Goal: Task Accomplishment & Management: Manage account settings

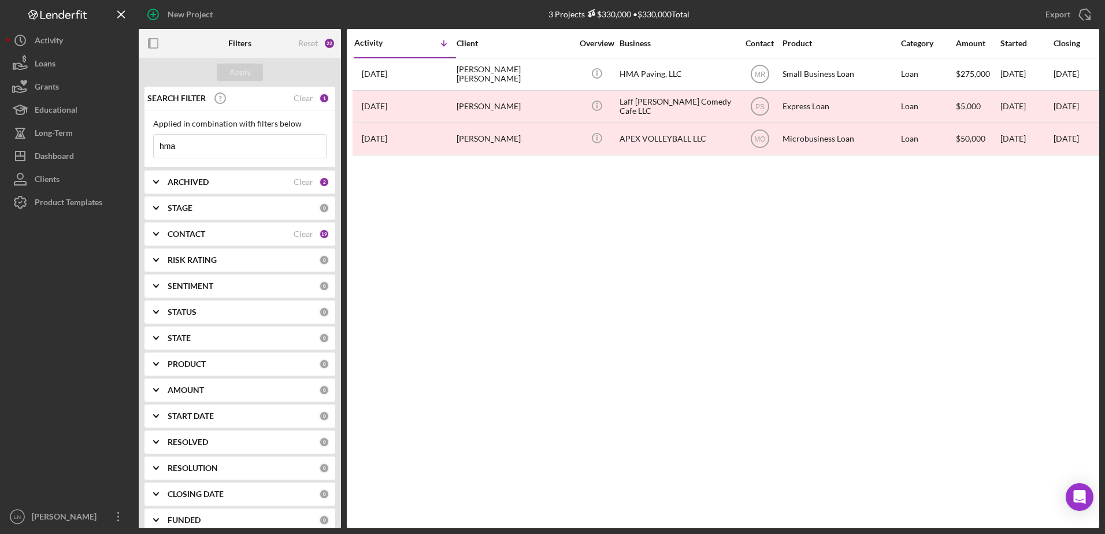
click at [221, 147] on input "hma" at bounding box center [240, 146] width 172 height 23
drag, startPoint x: 209, startPoint y: 148, endPoint x: 157, endPoint y: 149, distance: 52.6
click at [157, 149] on input "hma" at bounding box center [240, 146] width 172 height 23
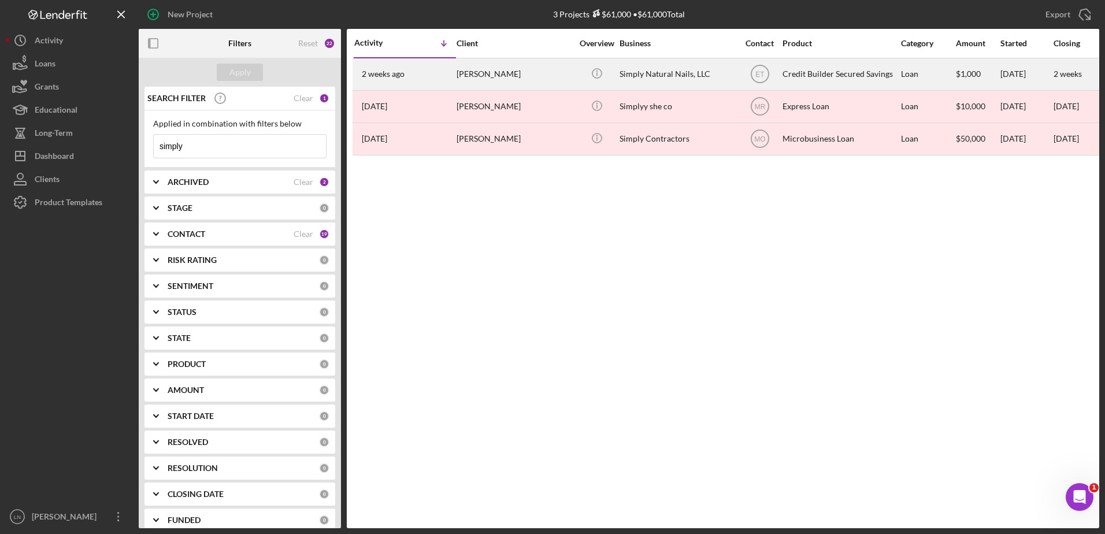
type input "simply"
click at [616, 78] on div "Icon/Info" at bounding box center [596, 74] width 43 height 31
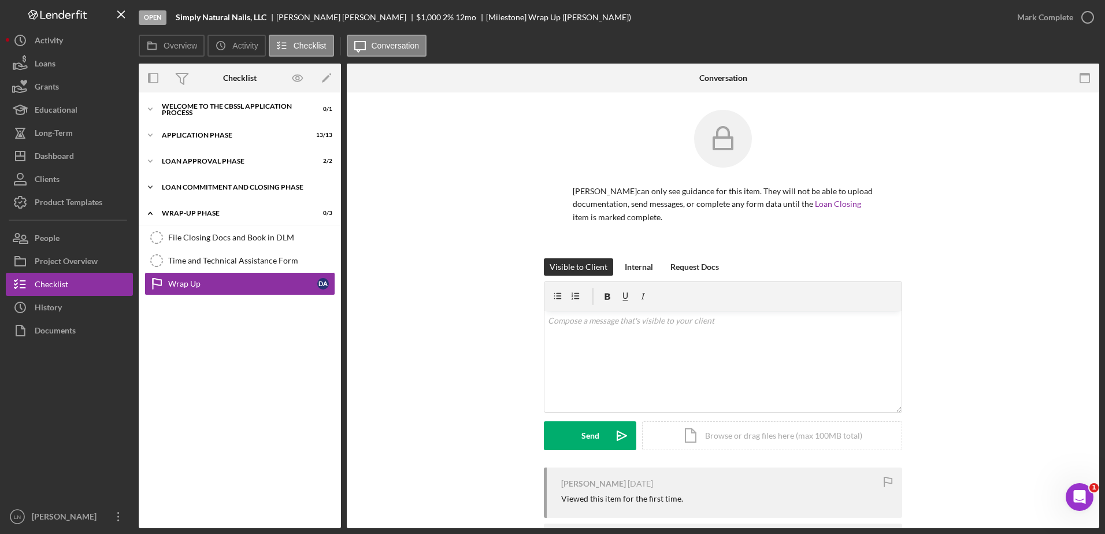
click at [233, 188] on div "Loan Commitment and Closing Phase" at bounding box center [244, 187] width 165 height 7
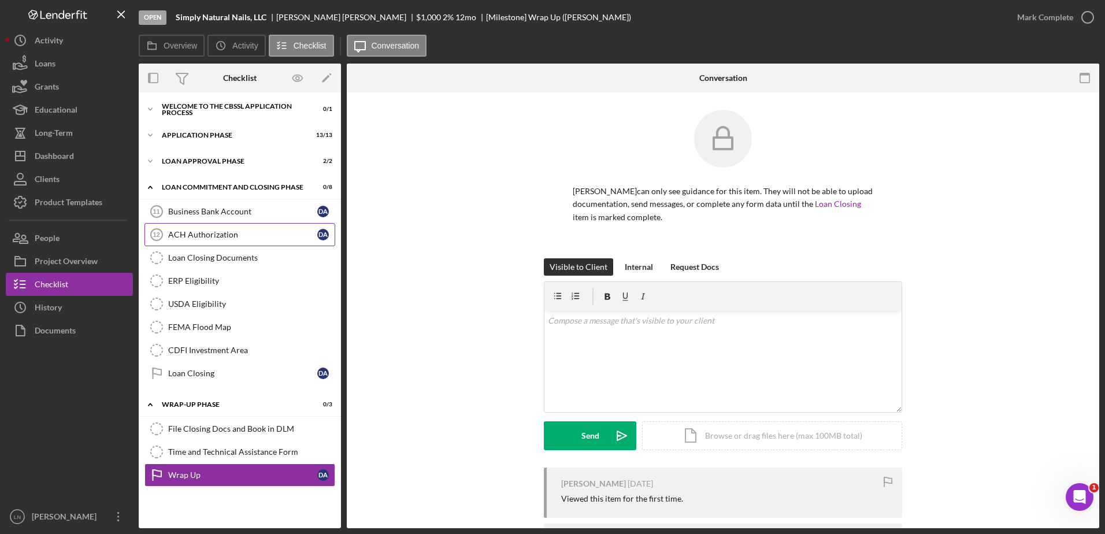
click at [248, 236] on div "ACH Authorization" at bounding box center [242, 234] width 149 height 9
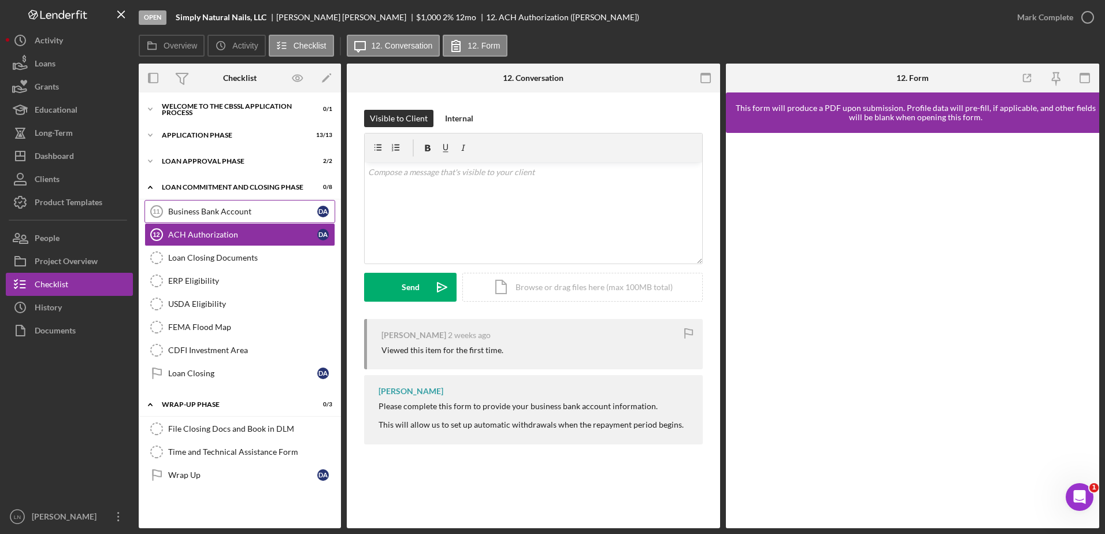
click at [209, 212] on div "Business Bank Account" at bounding box center [242, 211] width 149 height 9
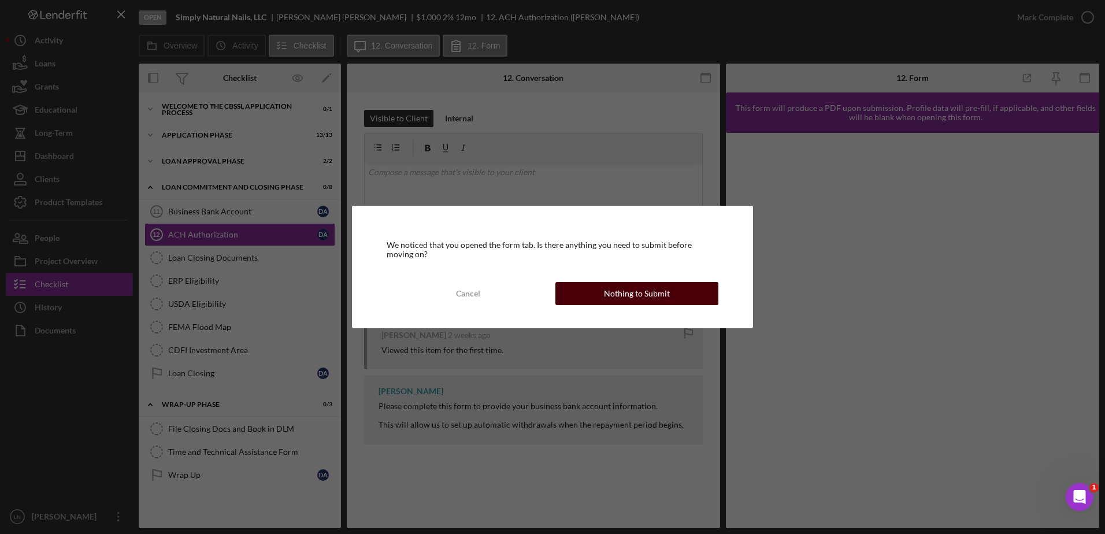
click at [636, 298] on div "Nothing to Submit" at bounding box center [637, 293] width 66 height 23
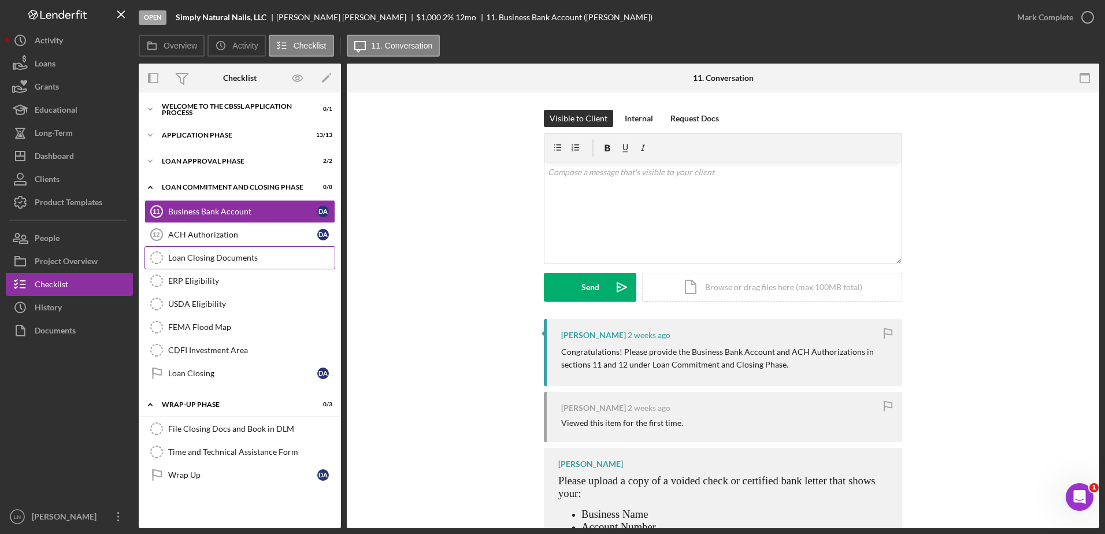
click at [232, 259] on div "Loan Closing Documents" at bounding box center [251, 257] width 166 height 9
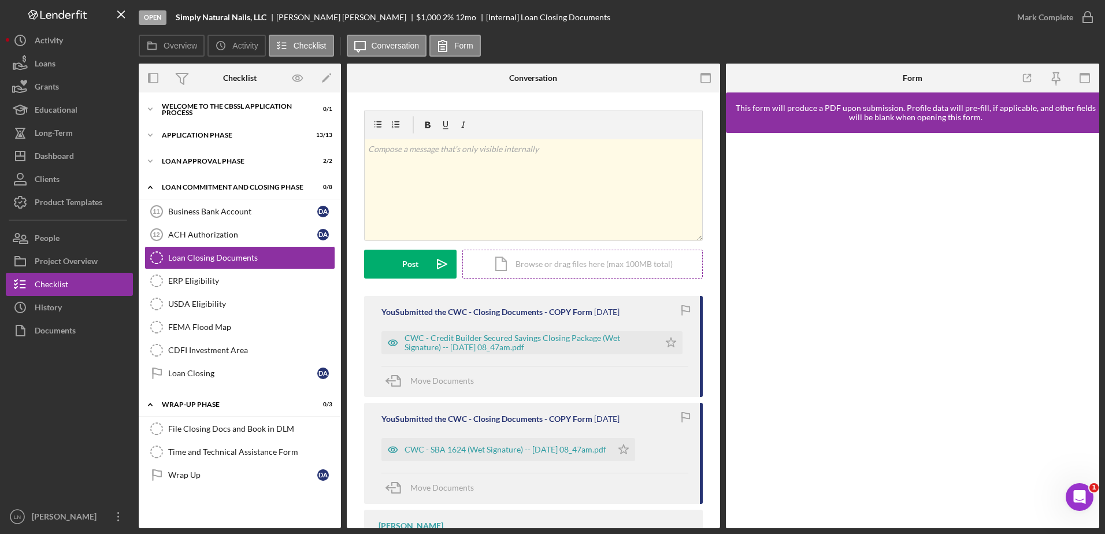
click at [517, 262] on div "Icon/Document Browse or drag files here (max 100MB total) Tap to choose files o…" at bounding box center [582, 264] width 240 height 29
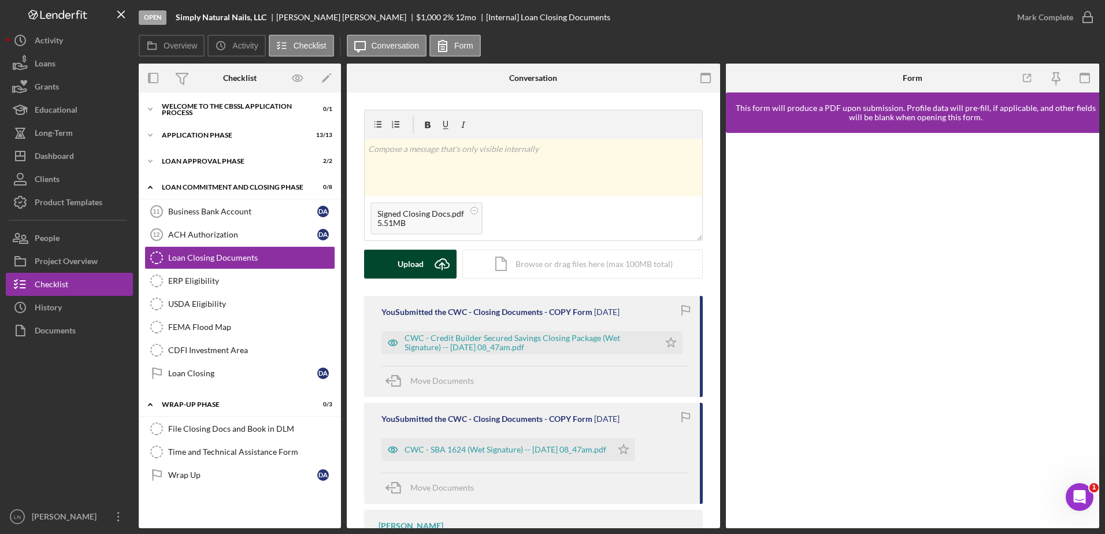
click at [423, 268] on button "Upload Icon/Upload" at bounding box center [410, 264] width 92 height 29
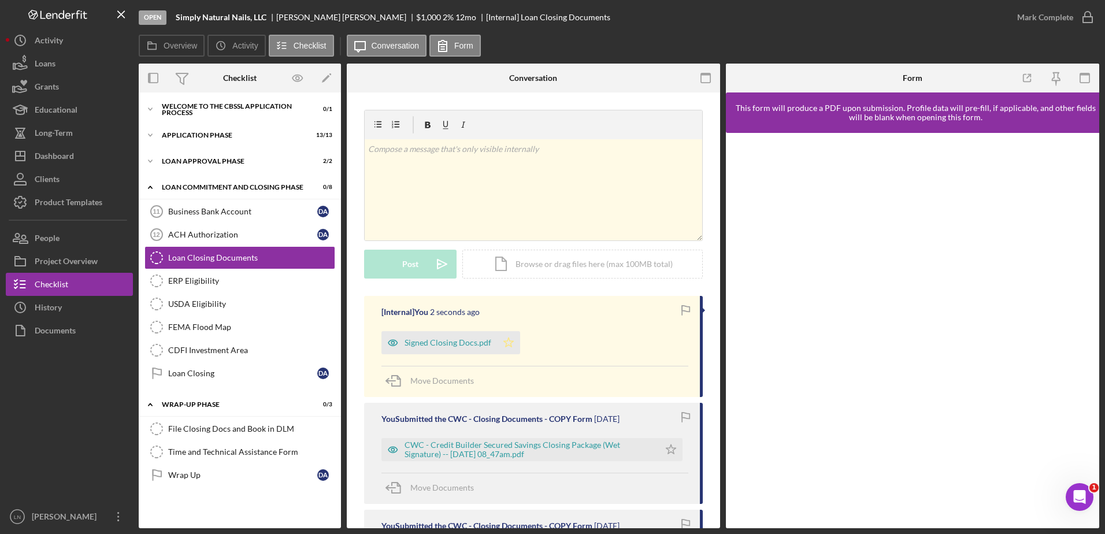
click at [502, 344] on icon "Icon/Star" at bounding box center [508, 342] width 23 height 23
click at [1080, 18] on icon "button" at bounding box center [1087, 17] width 29 height 29
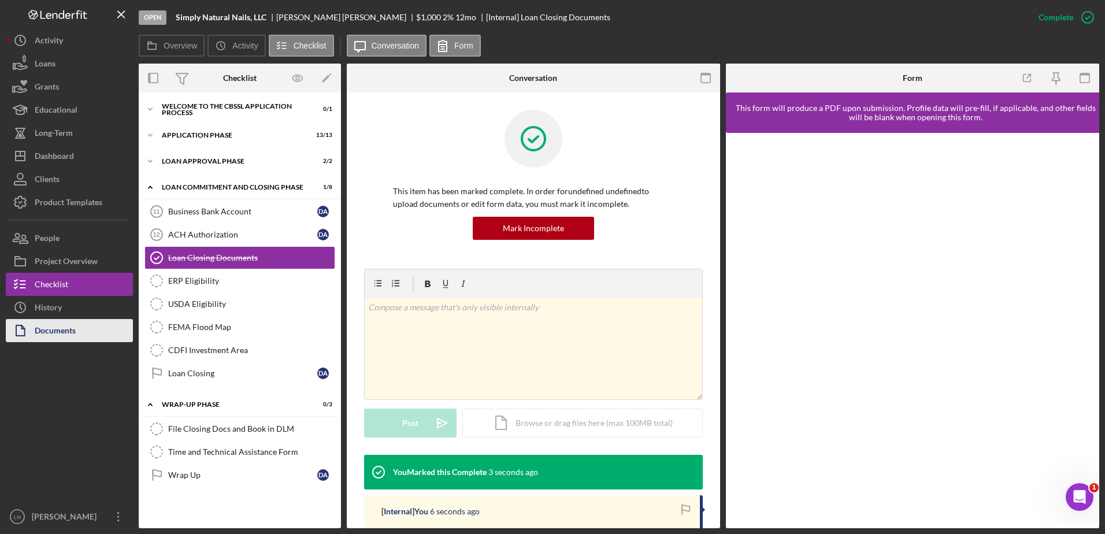
click at [69, 323] on div "Documents" at bounding box center [55, 332] width 41 height 26
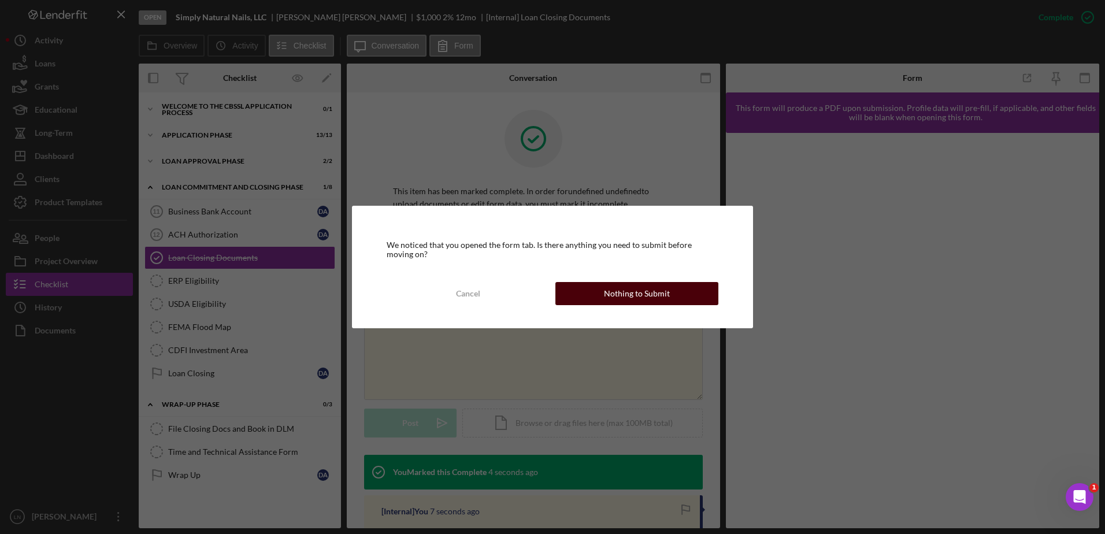
click at [589, 292] on button "Nothing to Submit" at bounding box center [636, 293] width 163 height 23
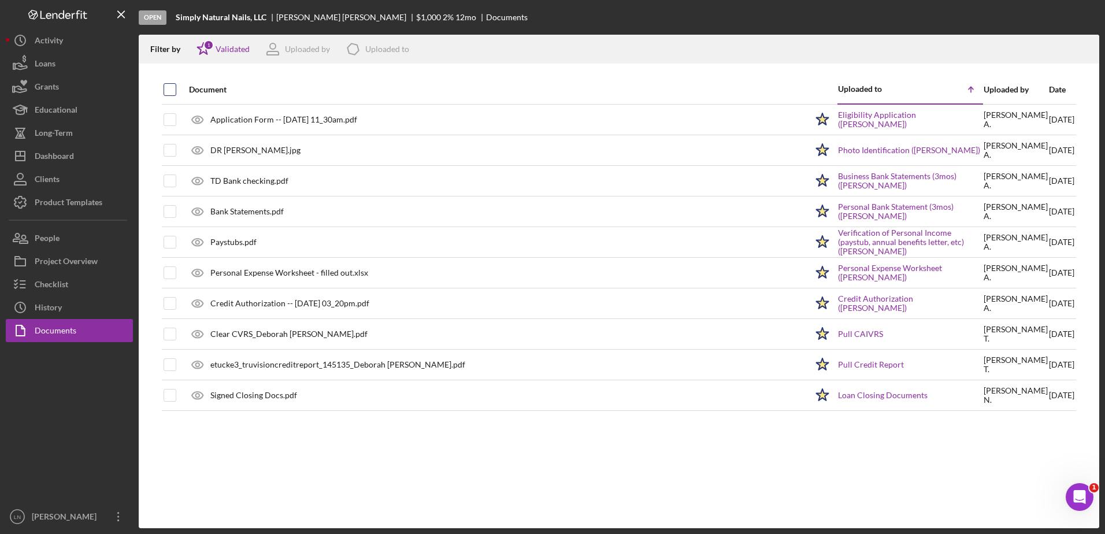
click at [169, 92] on input "checkbox" at bounding box center [170, 90] width 12 height 12
checkbox input "true"
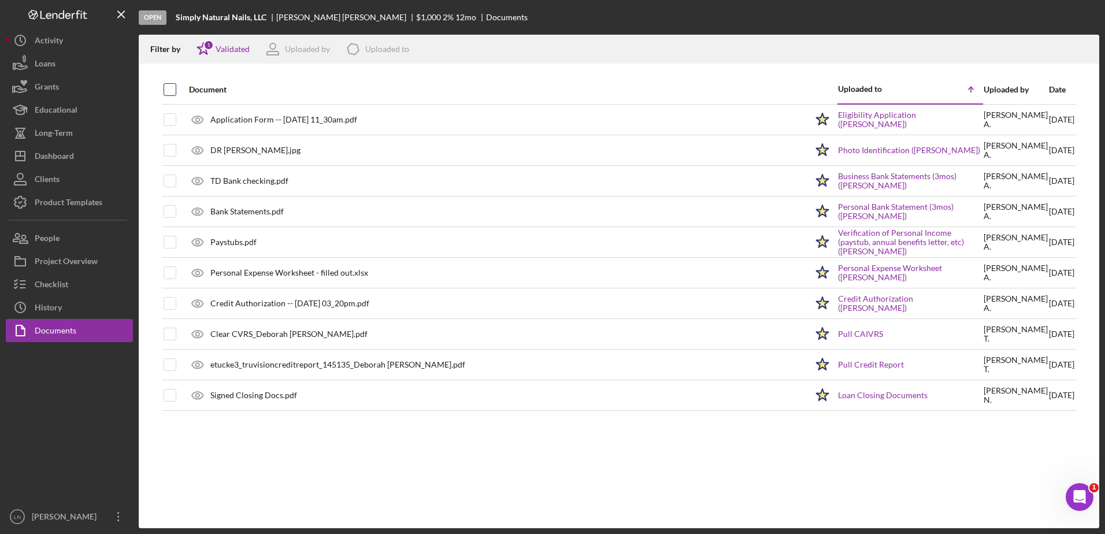
checkbox input "true"
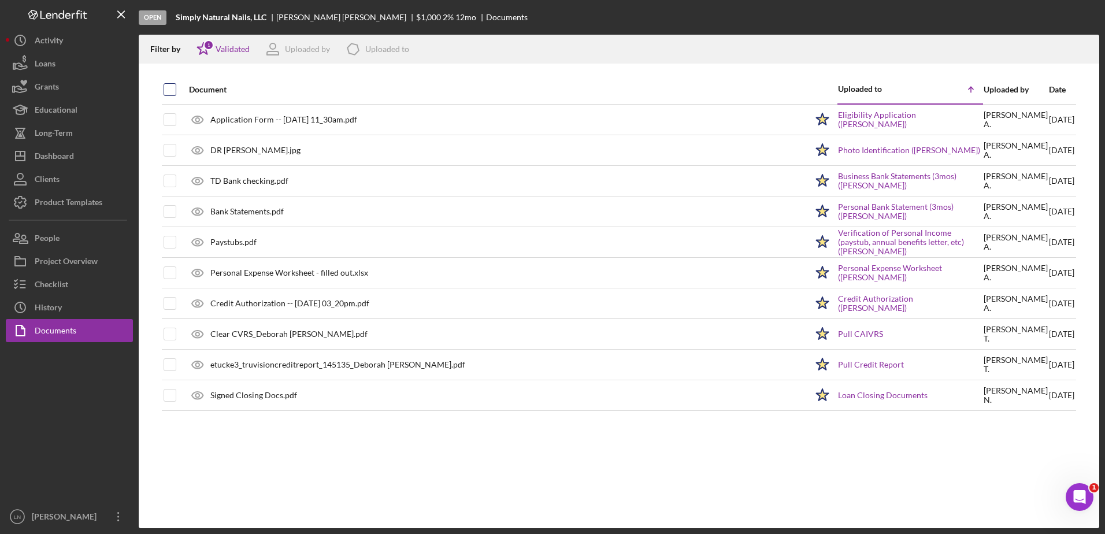
checkbox input "true"
click at [1084, 48] on icon "Icon/Download" at bounding box center [1085, 49] width 26 height 26
click at [87, 268] on div "Project Overview" at bounding box center [66, 263] width 63 height 26
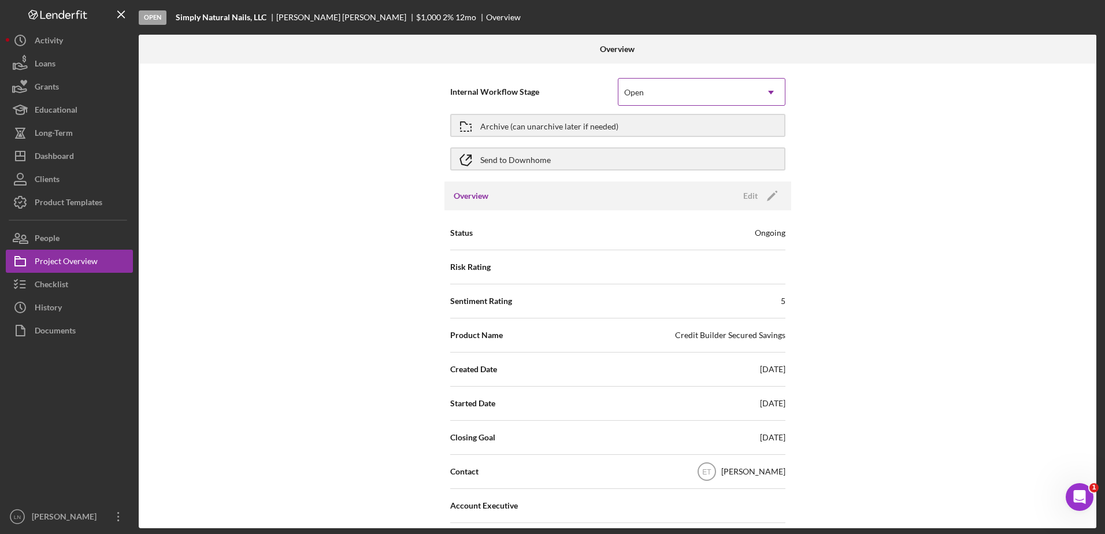
click at [661, 97] on div "Open" at bounding box center [687, 92] width 139 height 27
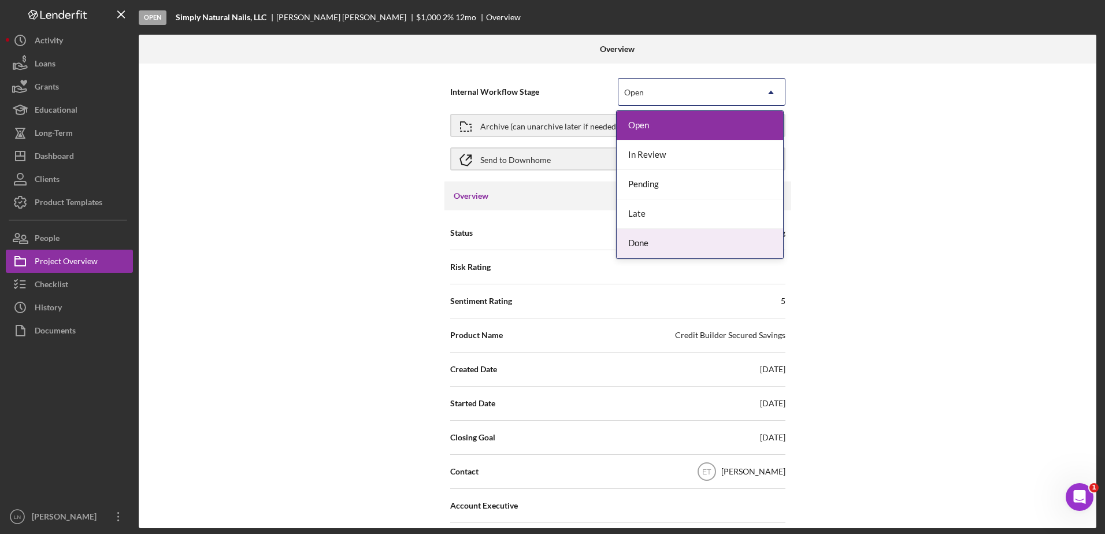
click at [668, 236] on div "Done" at bounding box center [700, 243] width 166 height 29
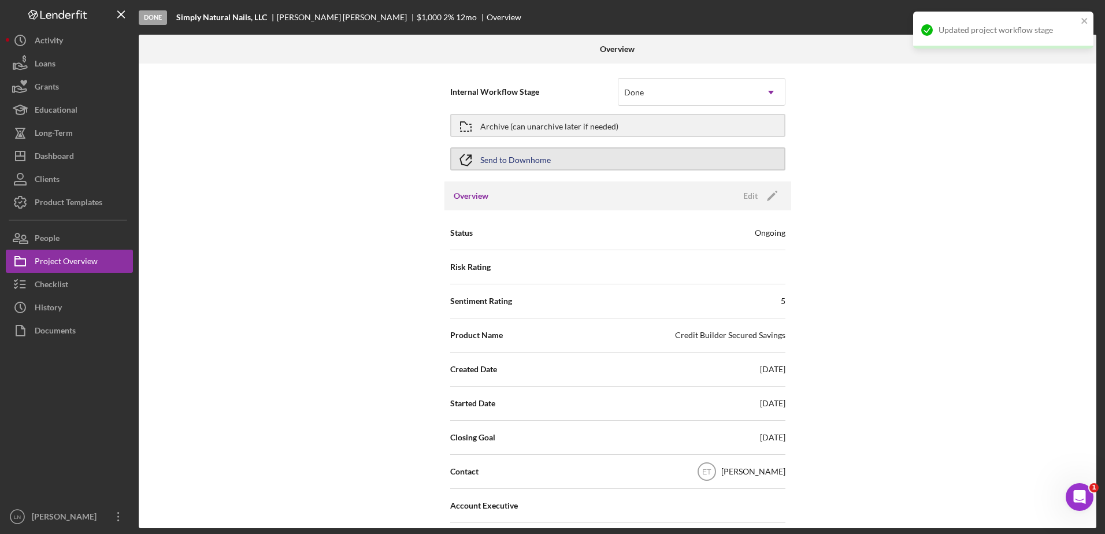
click at [495, 160] on div "Send to Downhome" at bounding box center [515, 159] width 71 height 21
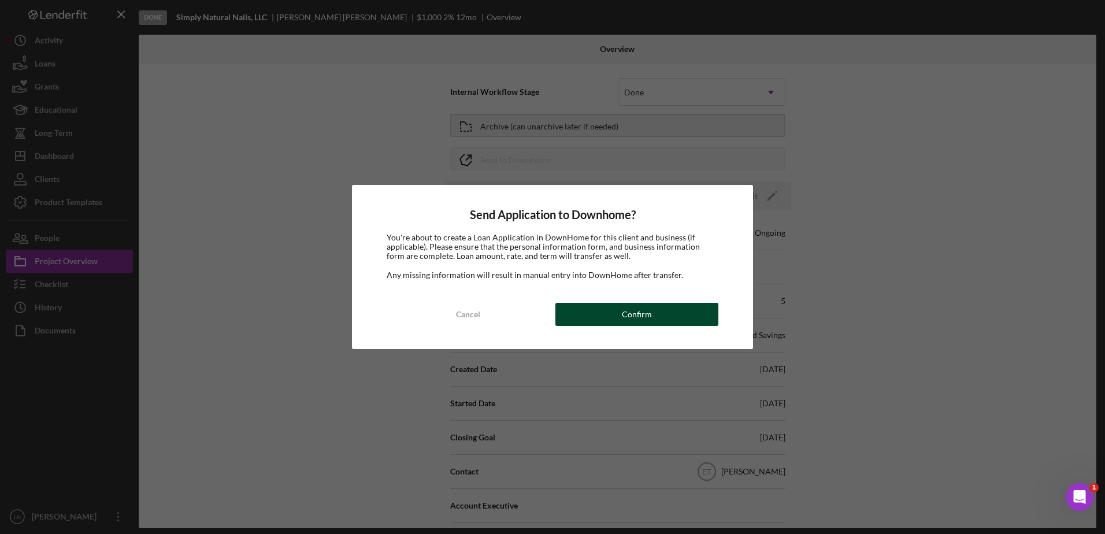
click at [659, 317] on button "Confirm" at bounding box center [636, 314] width 163 height 23
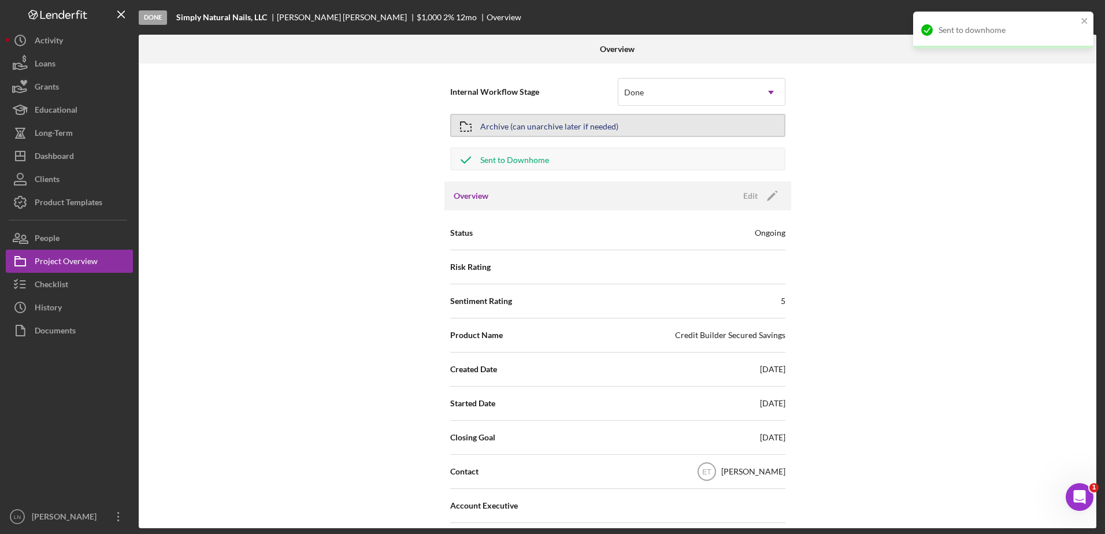
click at [561, 127] on div "Archive (can unarchive later if needed)" at bounding box center [549, 125] width 138 height 21
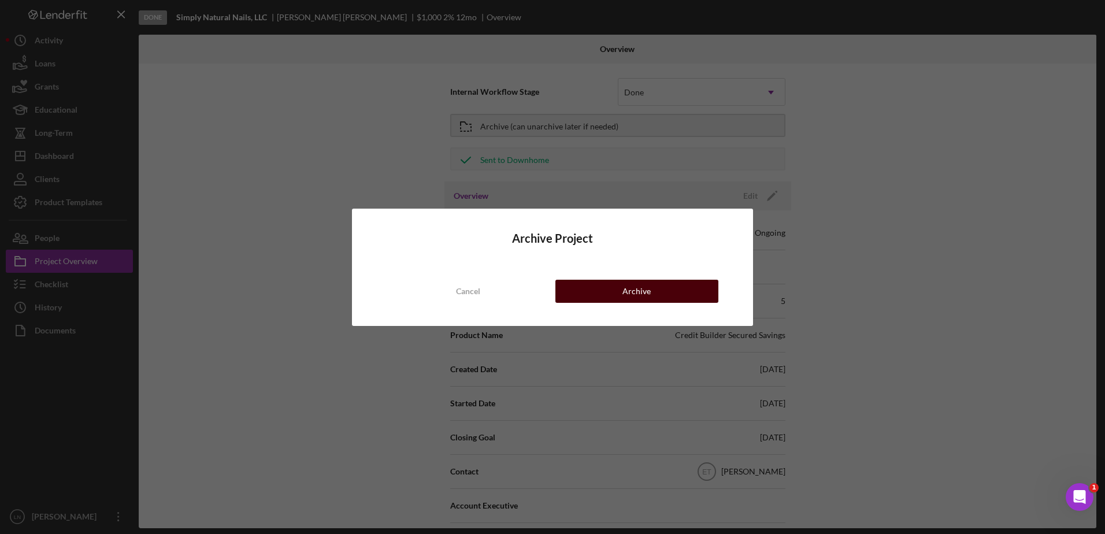
click at [617, 291] on button "Archive" at bounding box center [636, 291] width 163 height 23
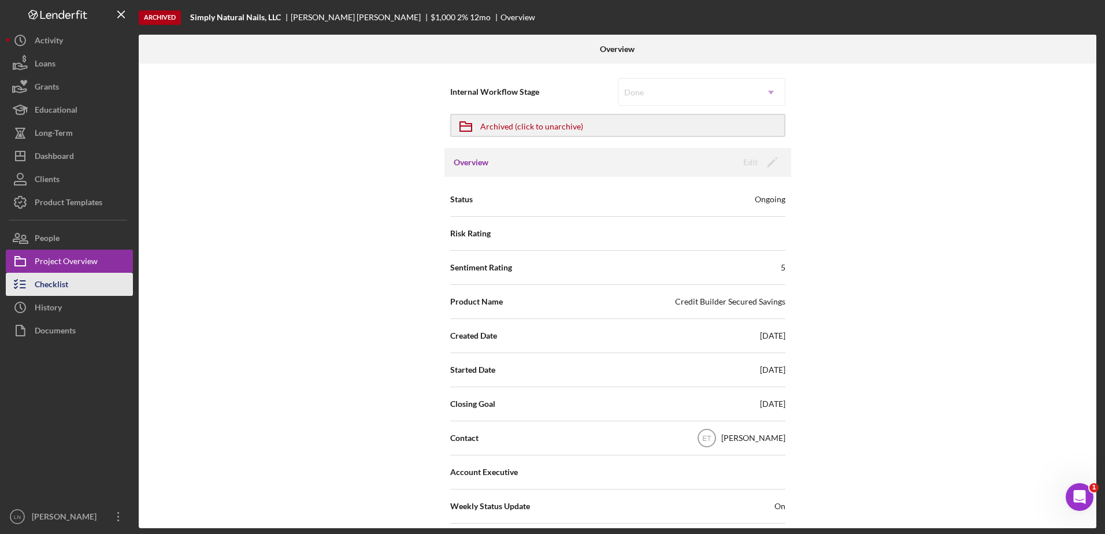
click at [101, 283] on button "Checklist" at bounding box center [69, 284] width 127 height 23
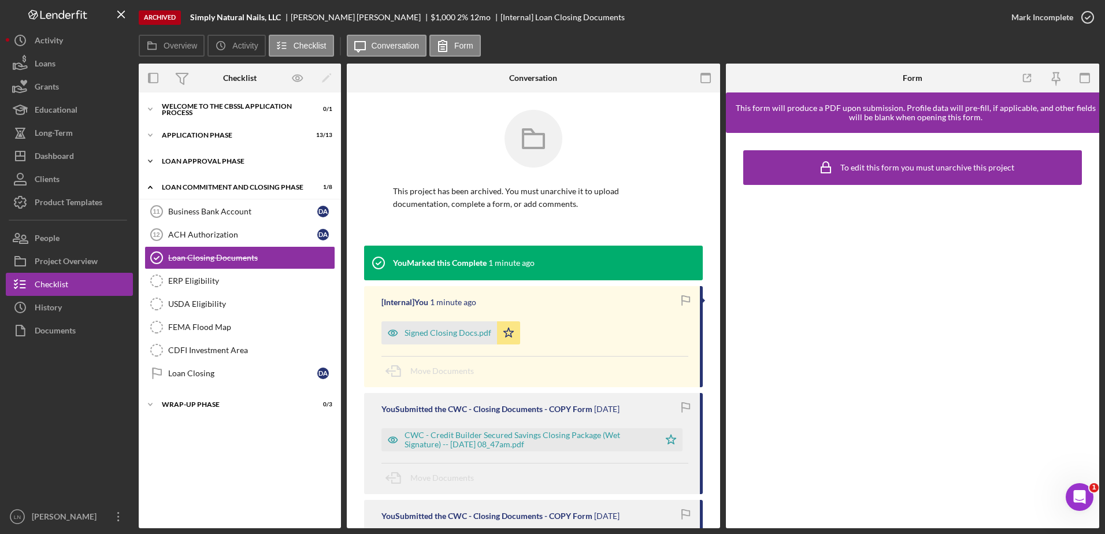
click at [229, 163] on div "Loan Approval Phase" at bounding box center [244, 161] width 165 height 7
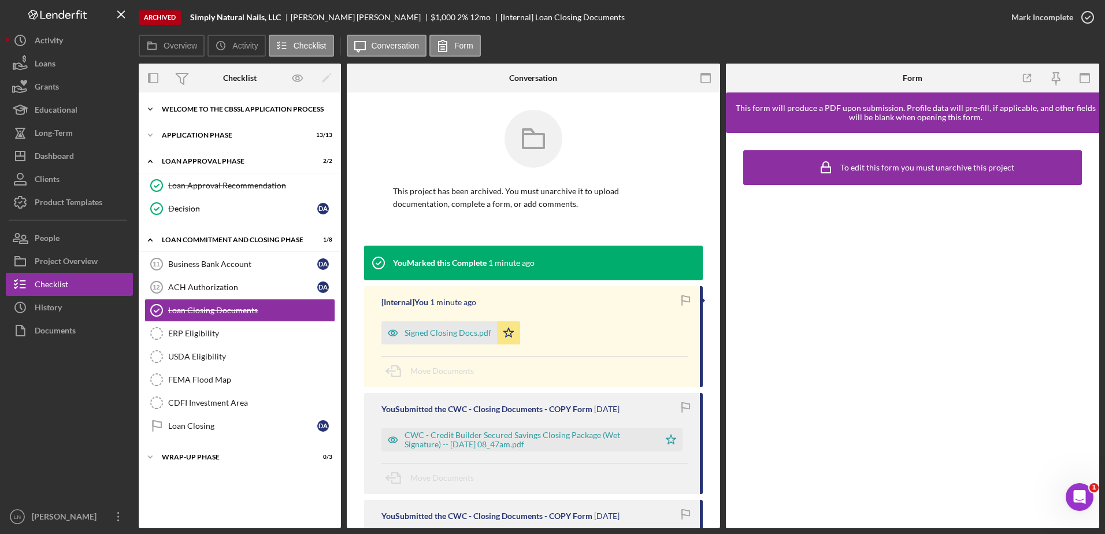
click at [196, 101] on div "Icon/Expander Welcome to the CBSSL Application Process 0 / 1" at bounding box center [240, 109] width 202 height 23
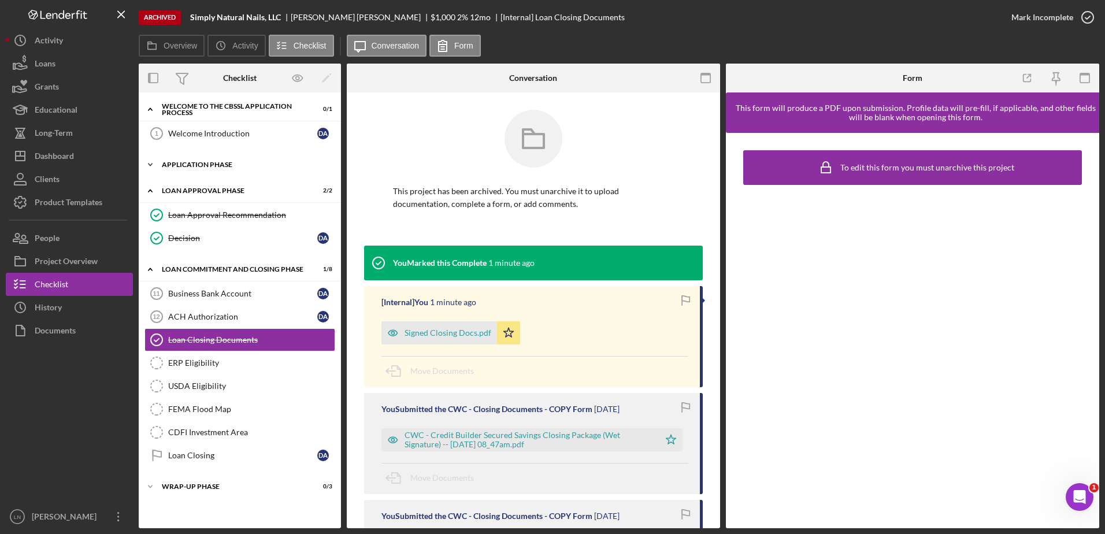
click at [212, 159] on div "Icon/Expander Application Phase 13 / 13" at bounding box center [240, 164] width 202 height 23
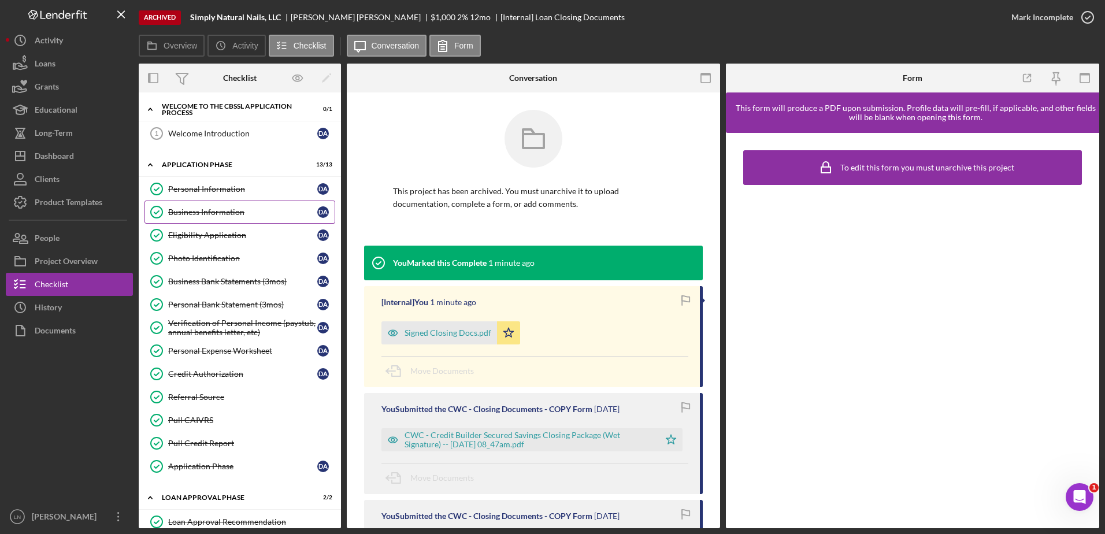
click at [212, 214] on div "Business Information" at bounding box center [242, 211] width 149 height 9
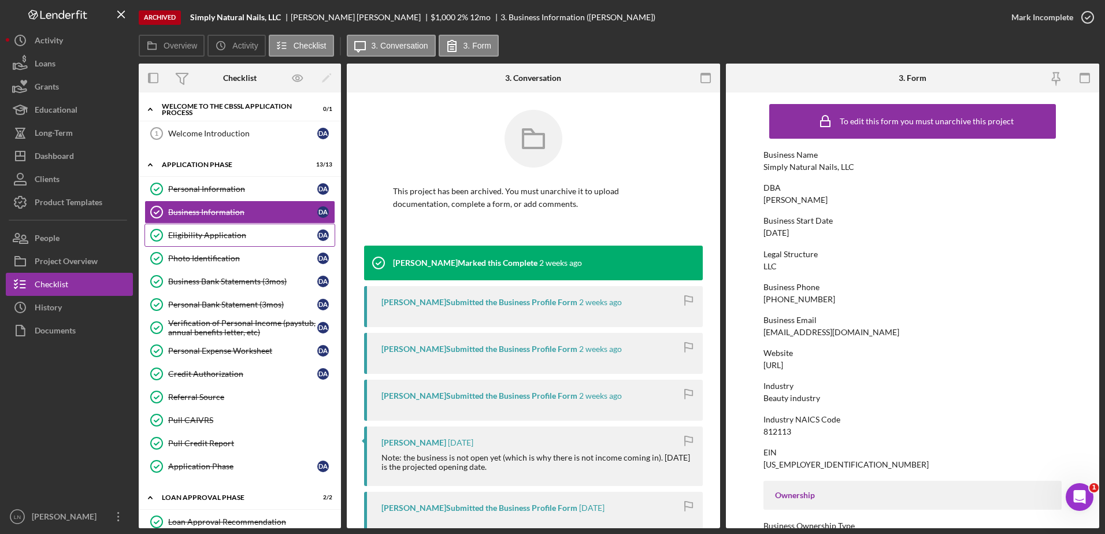
click at [225, 236] on div "Eligibility Application" at bounding box center [242, 235] width 149 height 9
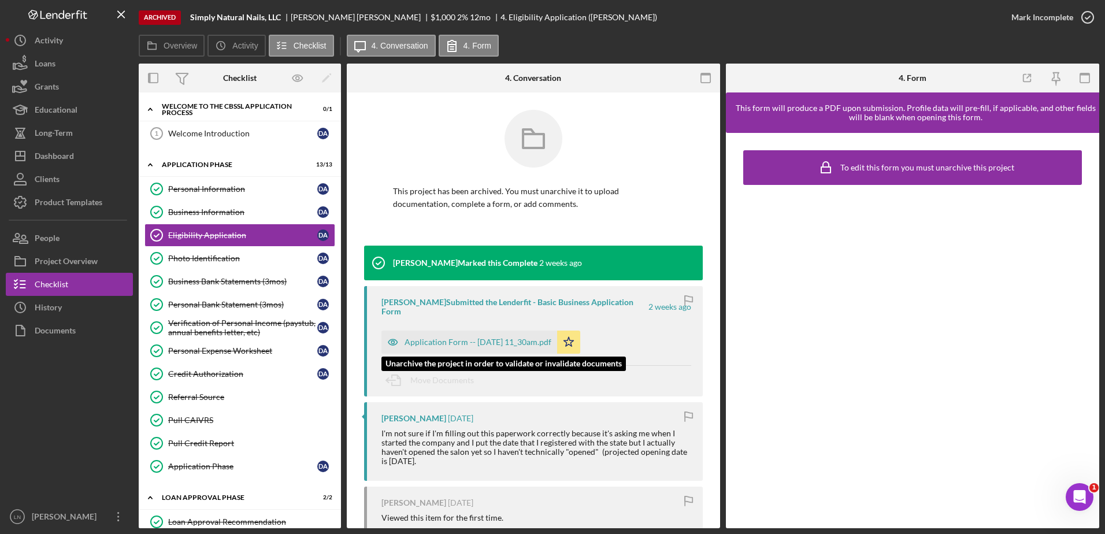
click at [494, 337] on div "Application Form -- [DATE] 11_30am.pdf" at bounding box center [478, 341] width 147 height 9
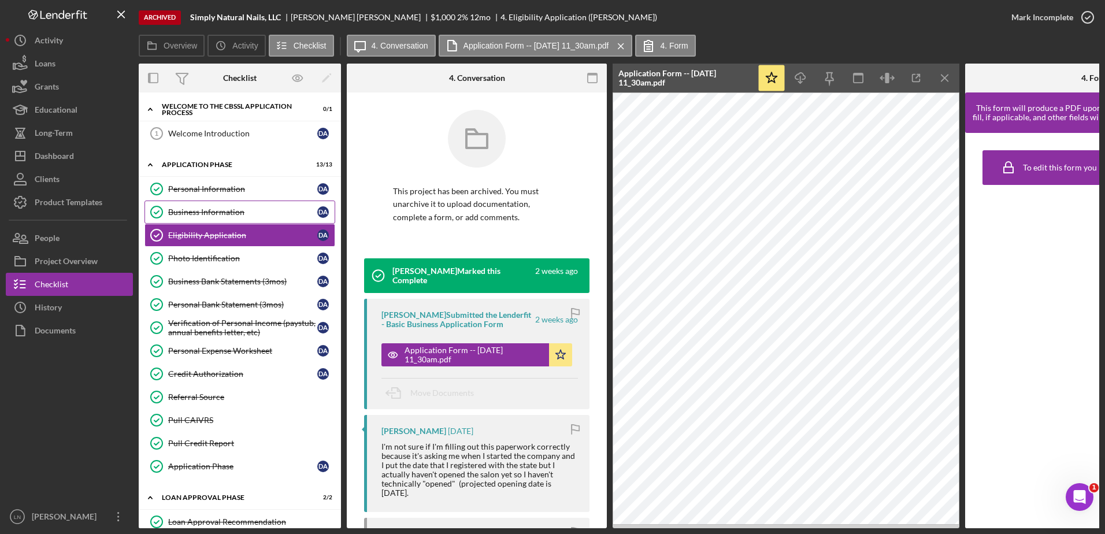
click at [240, 212] on div "Business Information" at bounding box center [242, 211] width 149 height 9
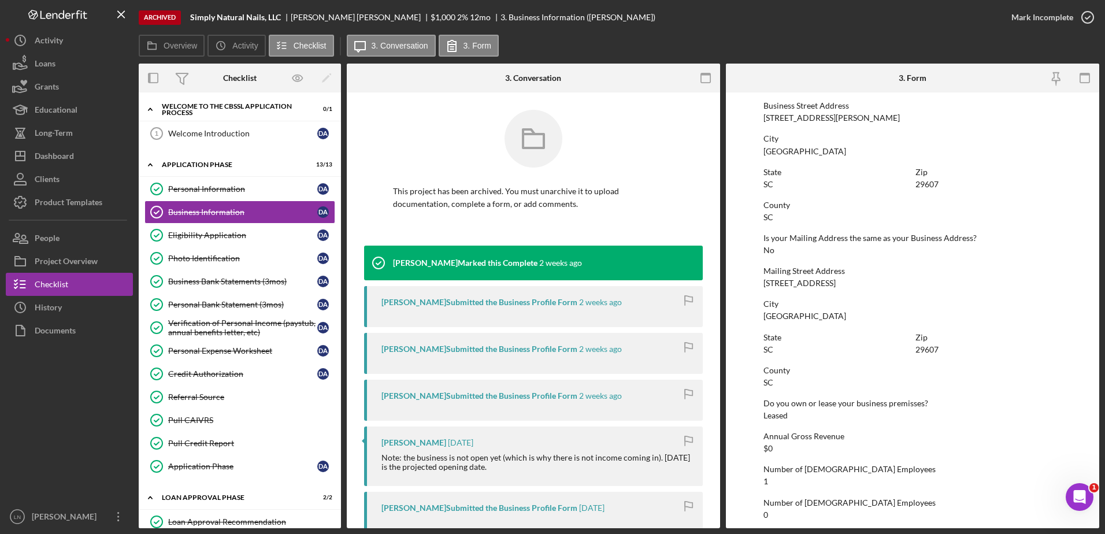
scroll to position [568, 0]
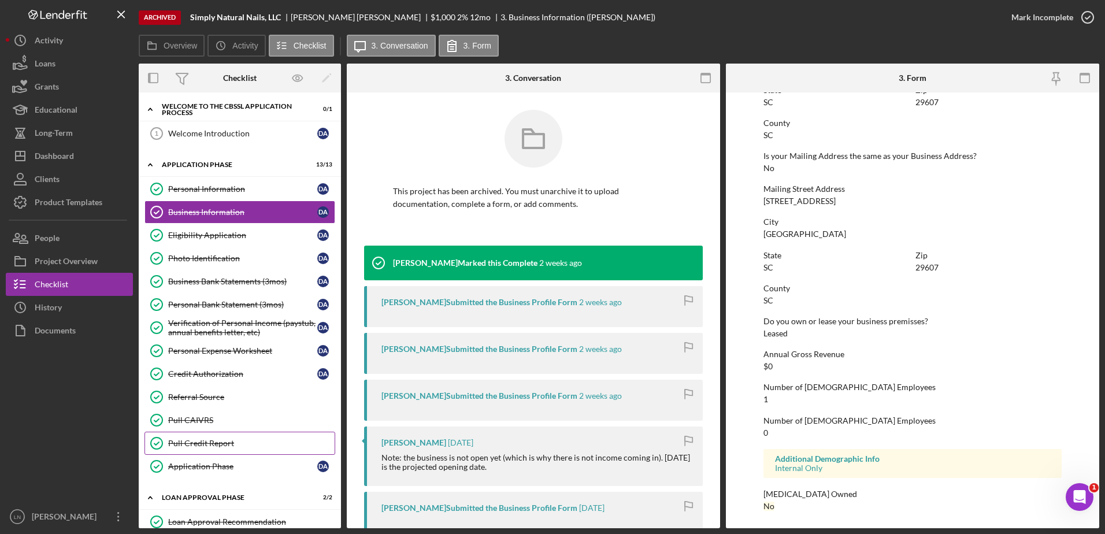
click at [211, 439] on div "Pull Credit Report" at bounding box center [251, 443] width 166 height 9
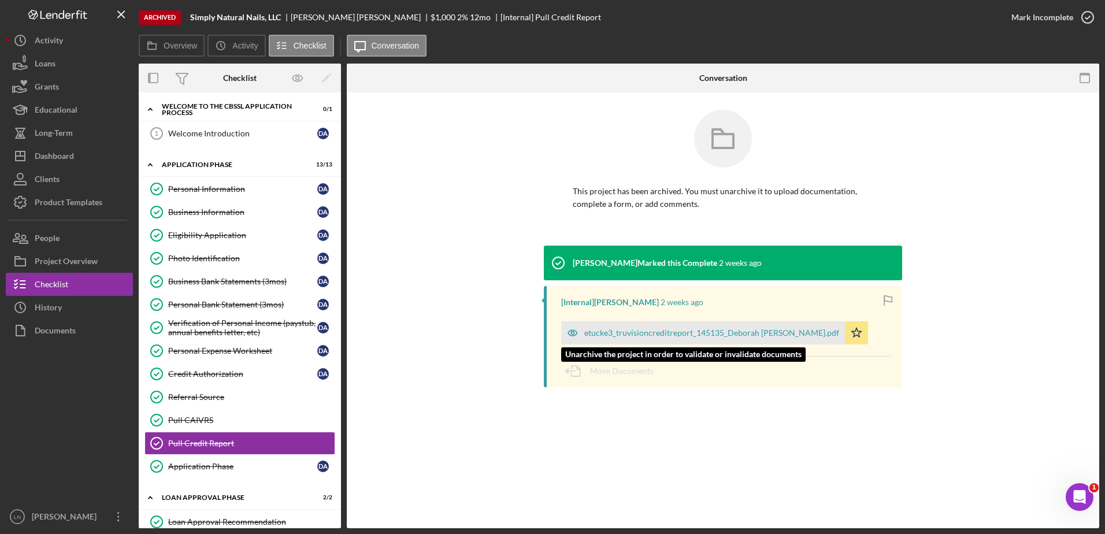
click at [635, 334] on div "etucke3_truvisioncreditreport_145135_Deborah [PERSON_NAME].pdf" at bounding box center [711, 332] width 255 height 9
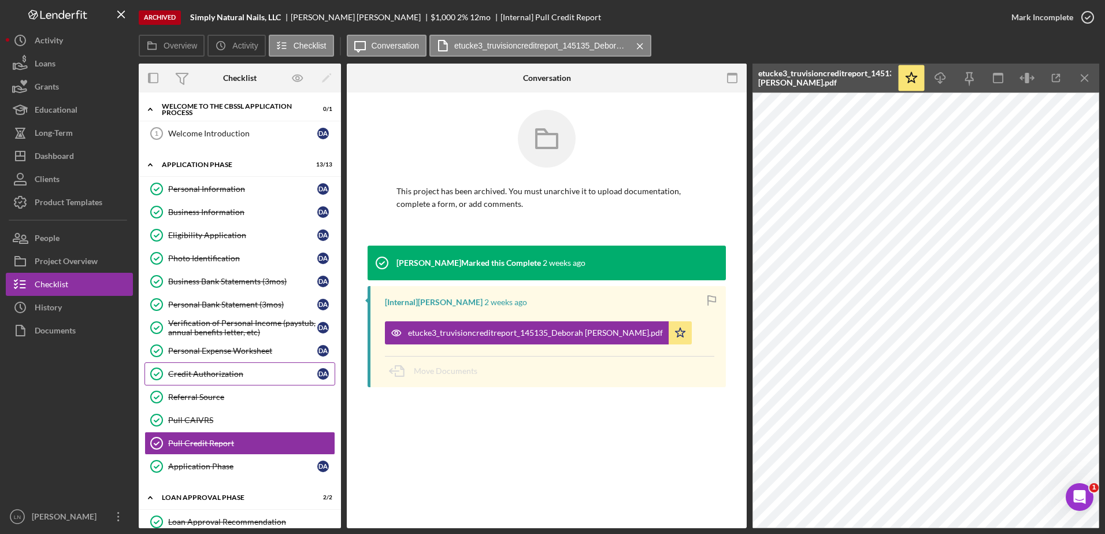
click at [214, 380] on link "Credit Authorization Credit Authorization D A" at bounding box center [239, 373] width 191 height 23
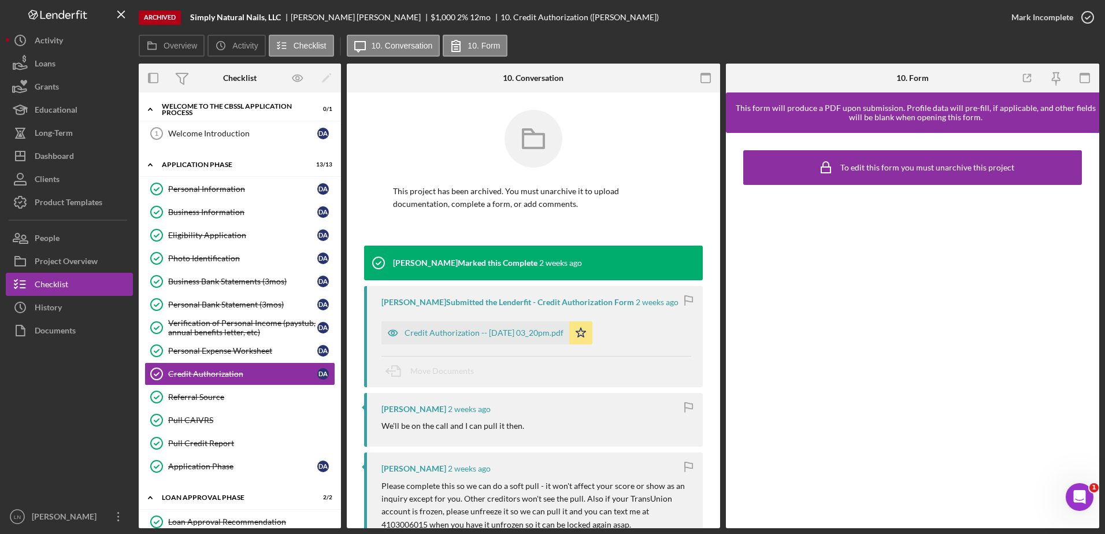
click at [510, 346] on div "[PERSON_NAME] Submitted the Lenderfit - Credit Authorization Form [DATE] Credit…" at bounding box center [533, 336] width 339 height 101
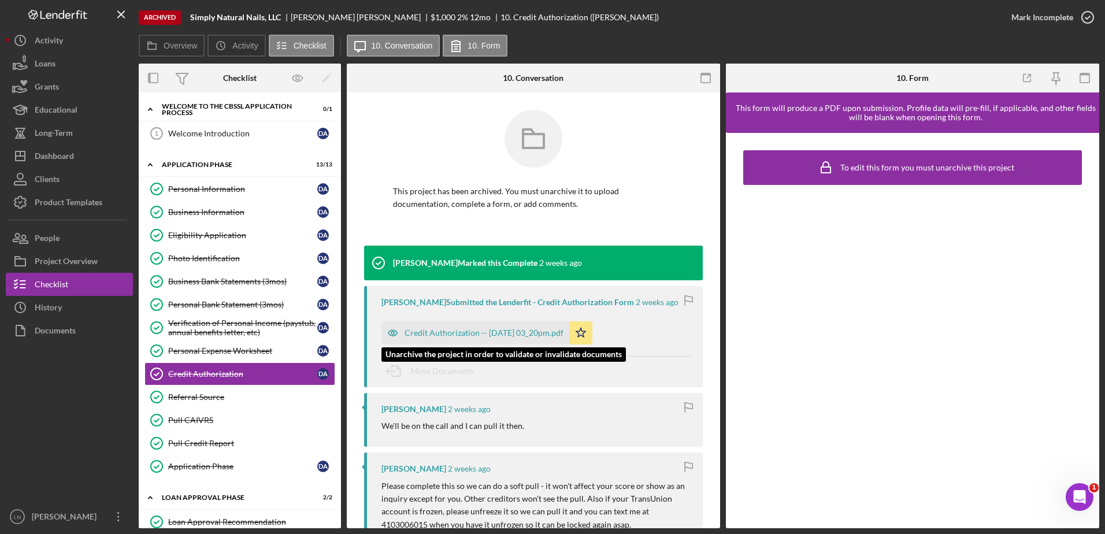
click at [509, 336] on div "Credit Authorization -- [DATE] 03_20pm.pdf" at bounding box center [484, 332] width 159 height 9
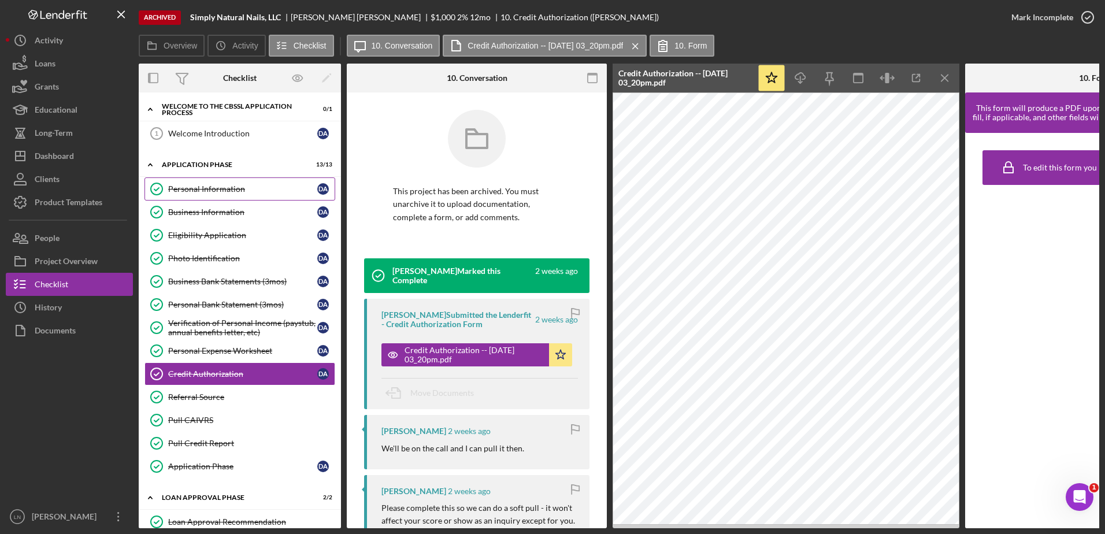
click at [243, 183] on link "Personal Information Personal Information D A" at bounding box center [239, 188] width 191 height 23
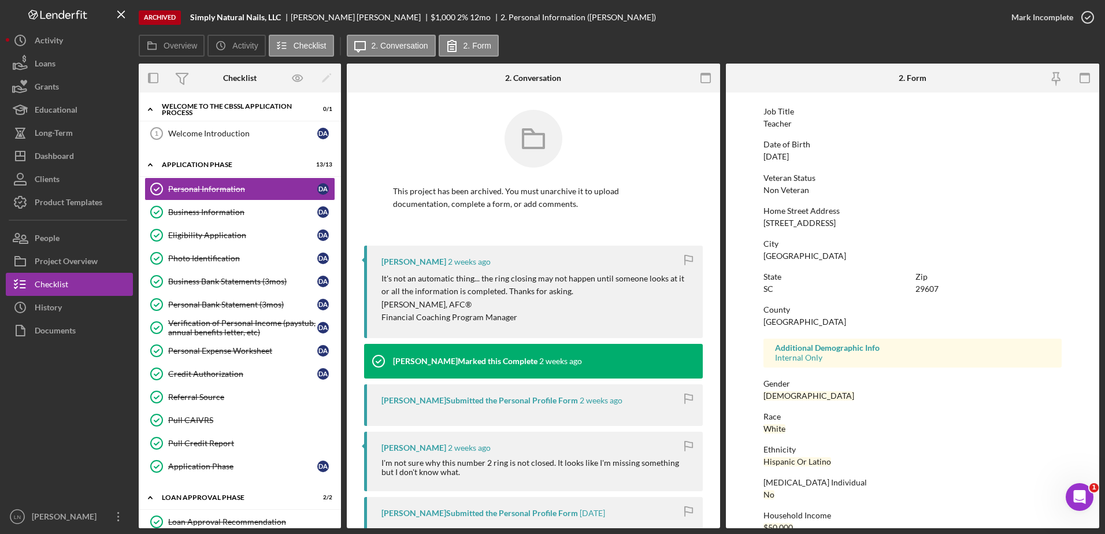
scroll to position [103, 0]
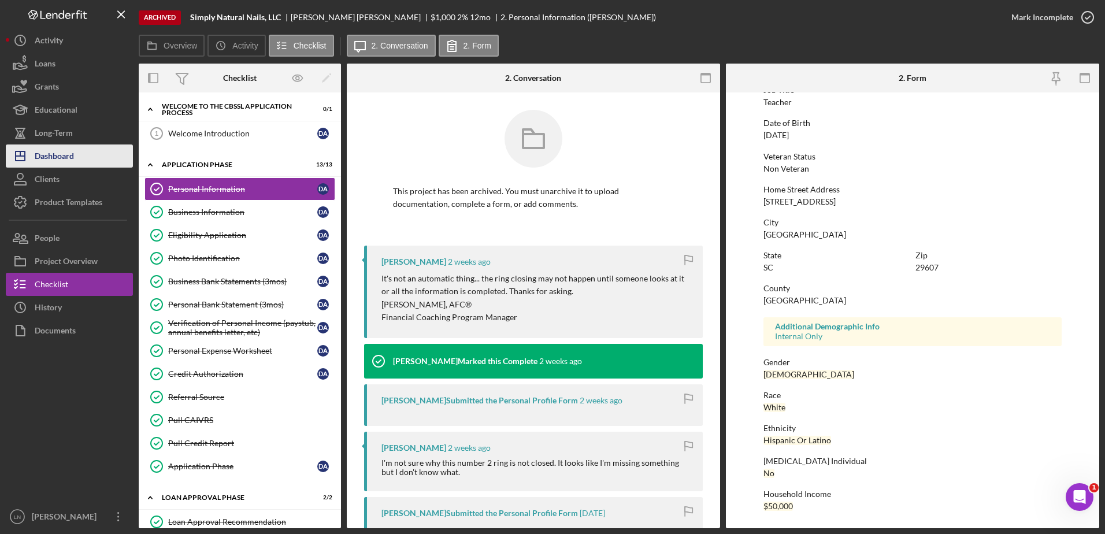
click at [80, 154] on button "Icon/Dashboard Dashboard" at bounding box center [69, 155] width 127 height 23
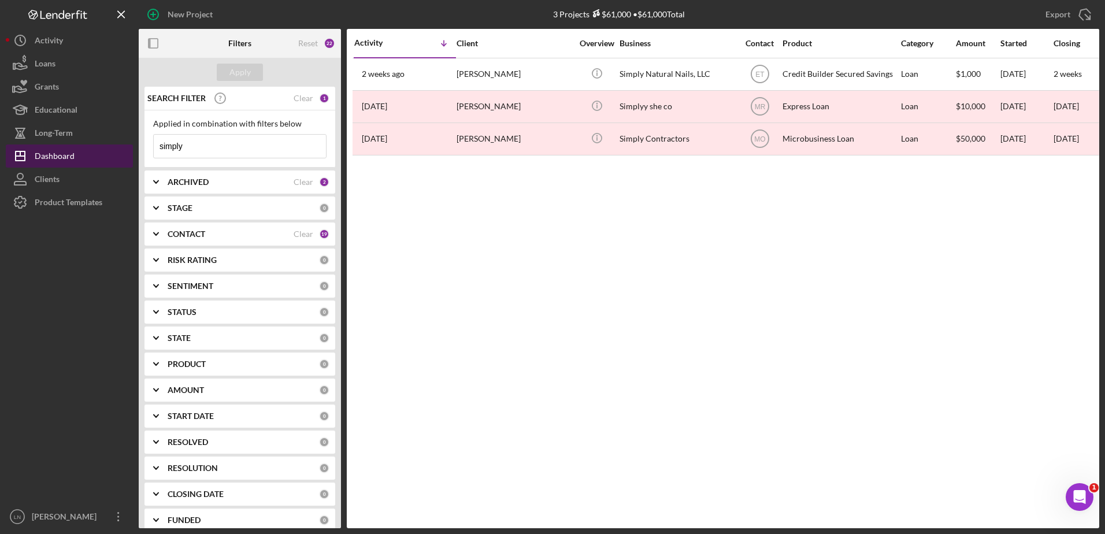
drag, startPoint x: 204, startPoint y: 147, endPoint x: 125, endPoint y: 150, distance: 78.6
click at [126, 150] on div "New Project 3 Projects $61,000 • $61,000 Total simply Export Icon/Export Filter…" at bounding box center [552, 264] width 1093 height 528
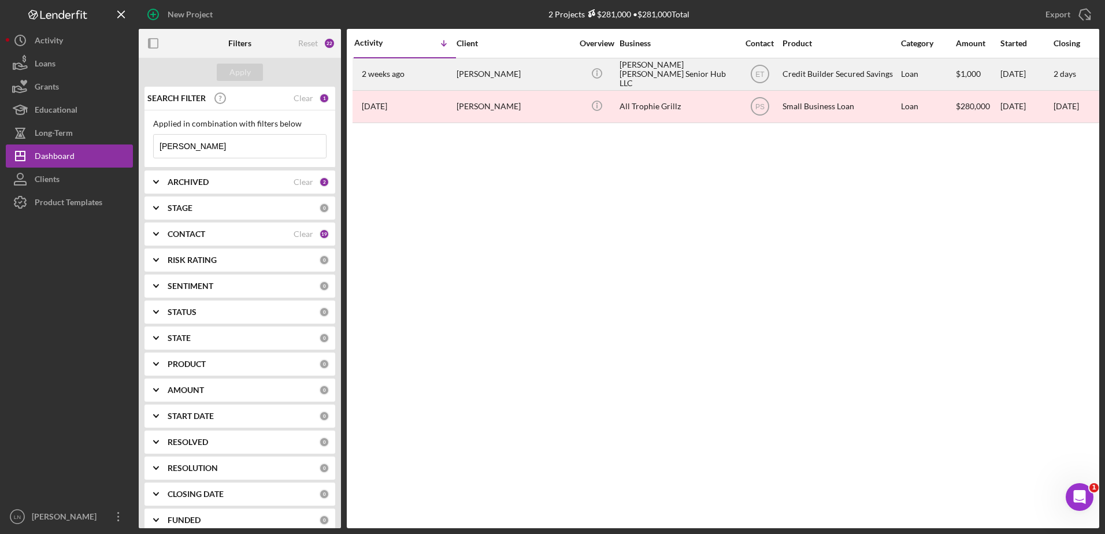
type input "[PERSON_NAME]"
click at [666, 73] on div "[PERSON_NAME] [PERSON_NAME] Senior Hub LLC" at bounding box center [677, 74] width 116 height 31
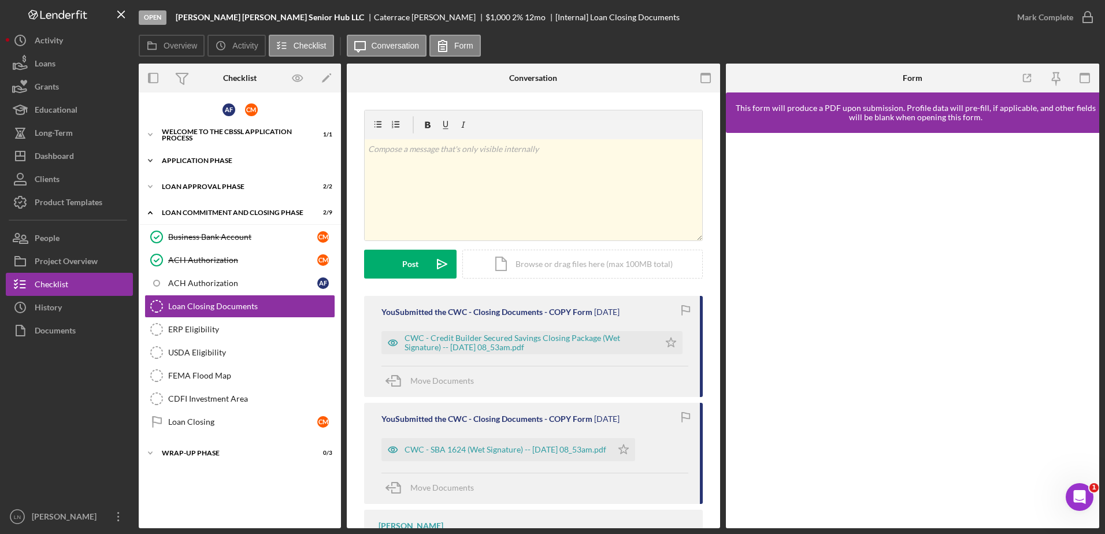
click at [228, 162] on div "Application Phase" at bounding box center [244, 160] width 165 height 7
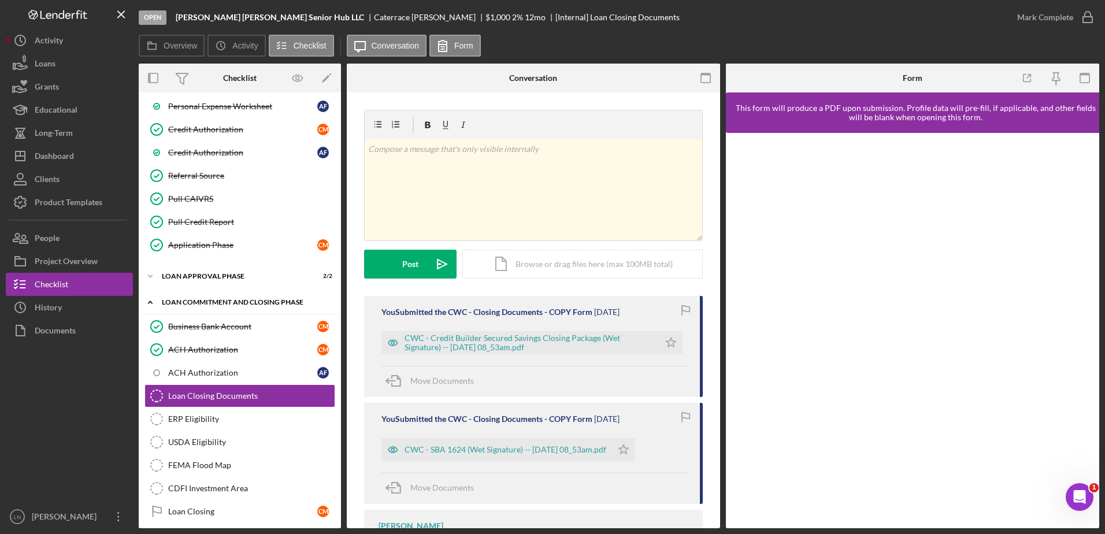
scroll to position [411, 0]
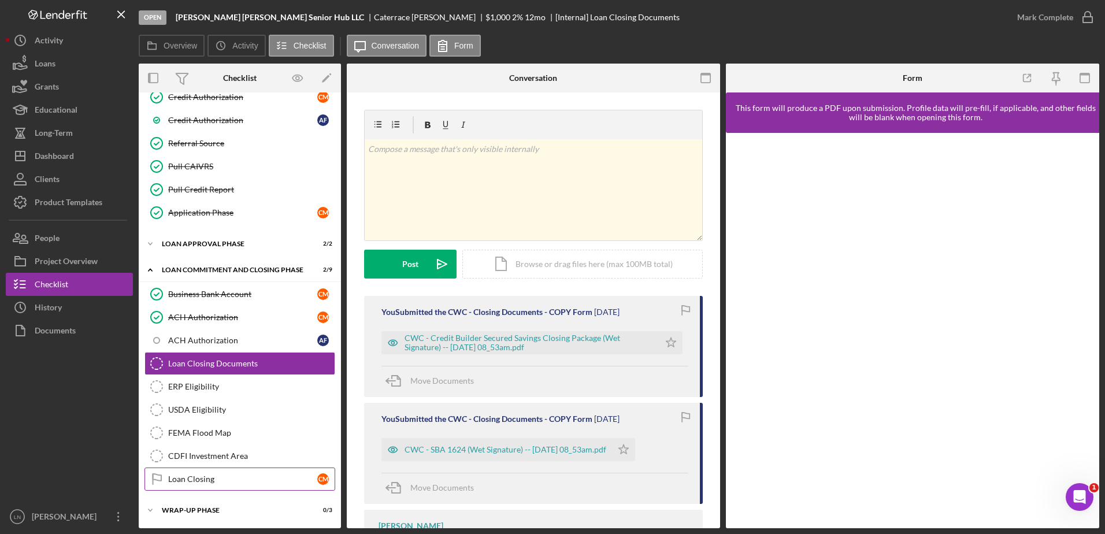
click at [221, 472] on link "Loan Closing Loan Closing C M" at bounding box center [239, 479] width 191 height 23
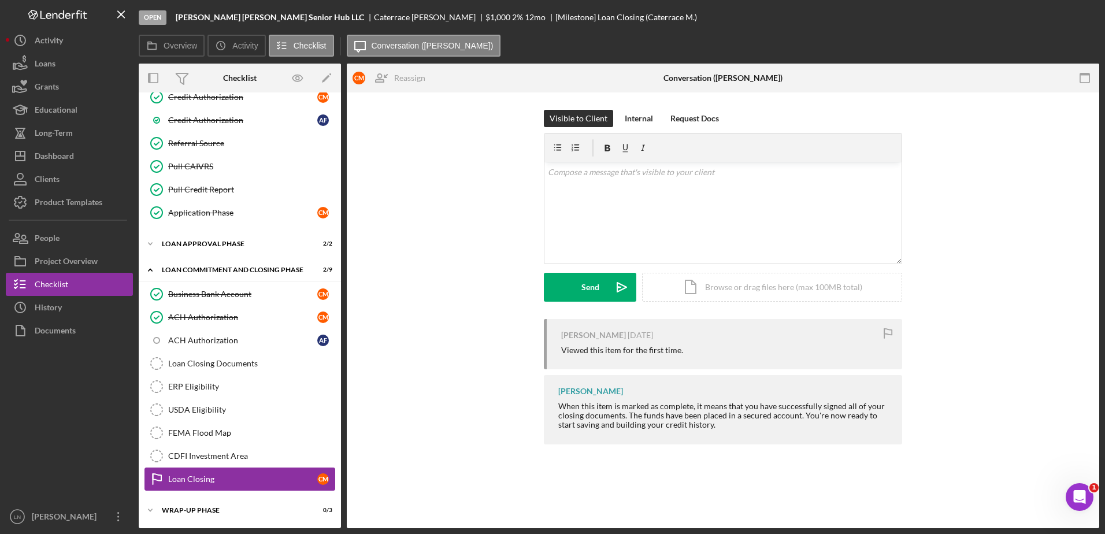
scroll to position [411, 0]
click at [205, 355] on link "Loan Closing Documents Loan Closing Documents" at bounding box center [239, 363] width 191 height 23
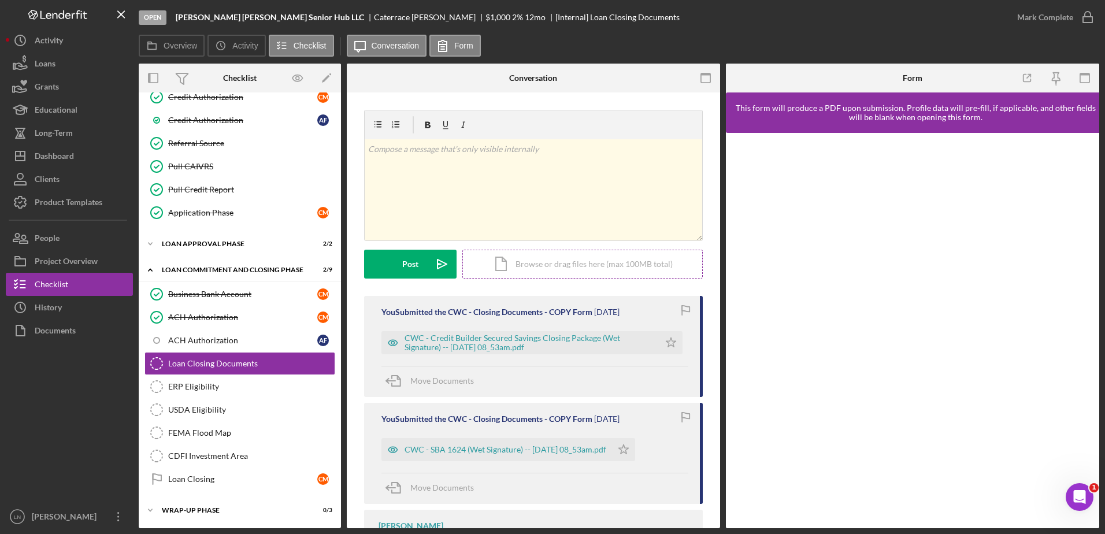
click at [504, 267] on div "Icon/Document Browse or drag files here (max 100MB total) Tap to choose files o…" at bounding box center [582, 264] width 240 height 29
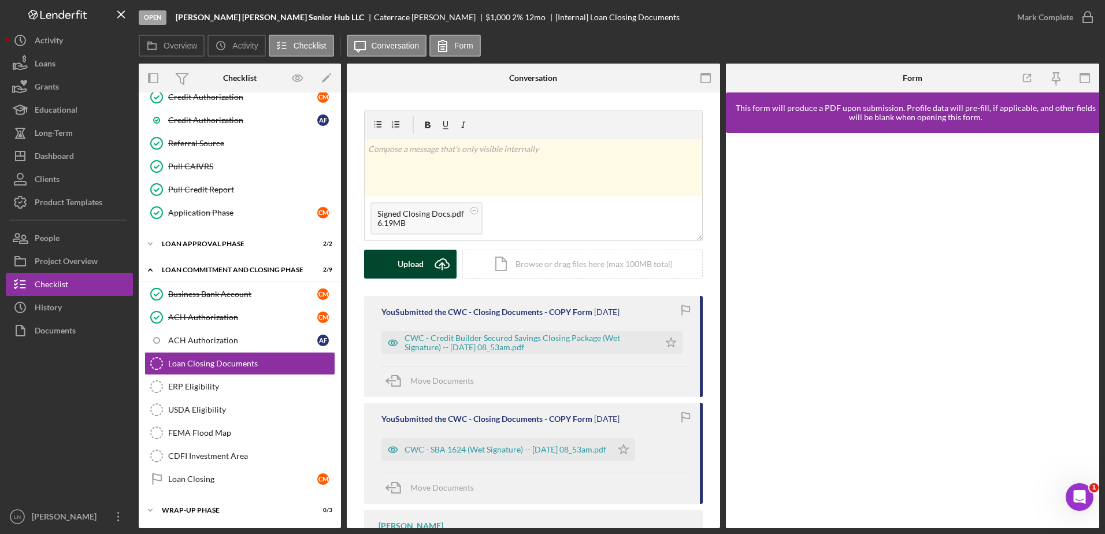
click at [435, 258] on icon "Icon/Upload" at bounding box center [442, 264] width 29 height 29
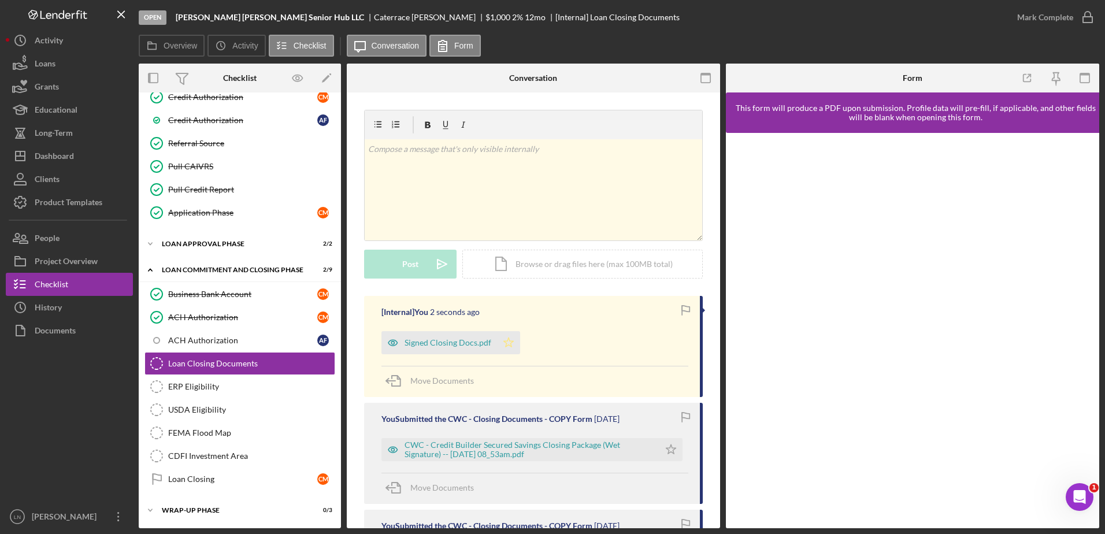
click at [509, 338] on icon "Icon/Star" at bounding box center [508, 342] width 23 height 23
click at [1085, 18] on icon "button" at bounding box center [1087, 17] width 29 height 29
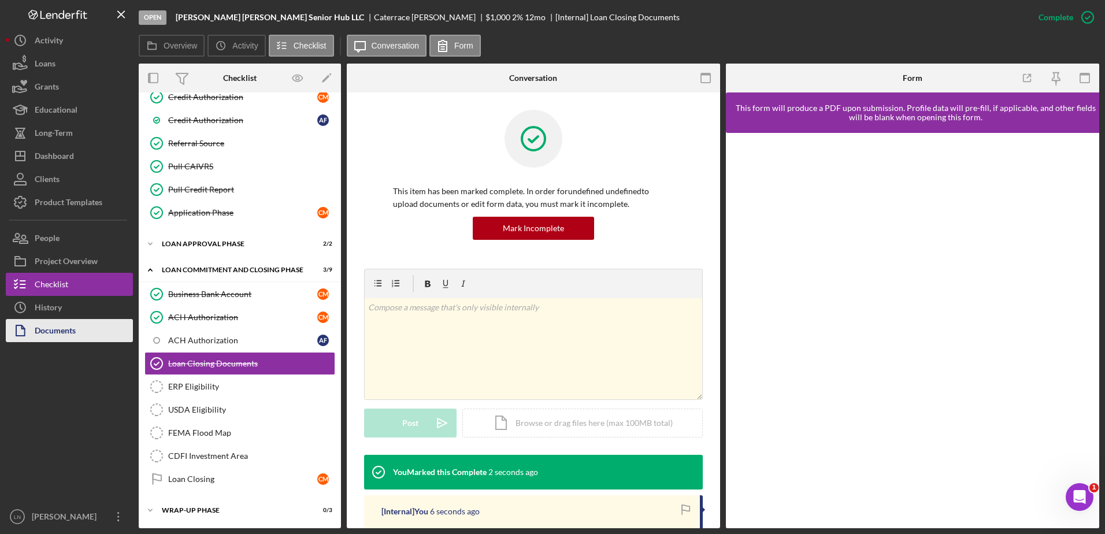
click at [61, 328] on div "Documents" at bounding box center [55, 332] width 41 height 26
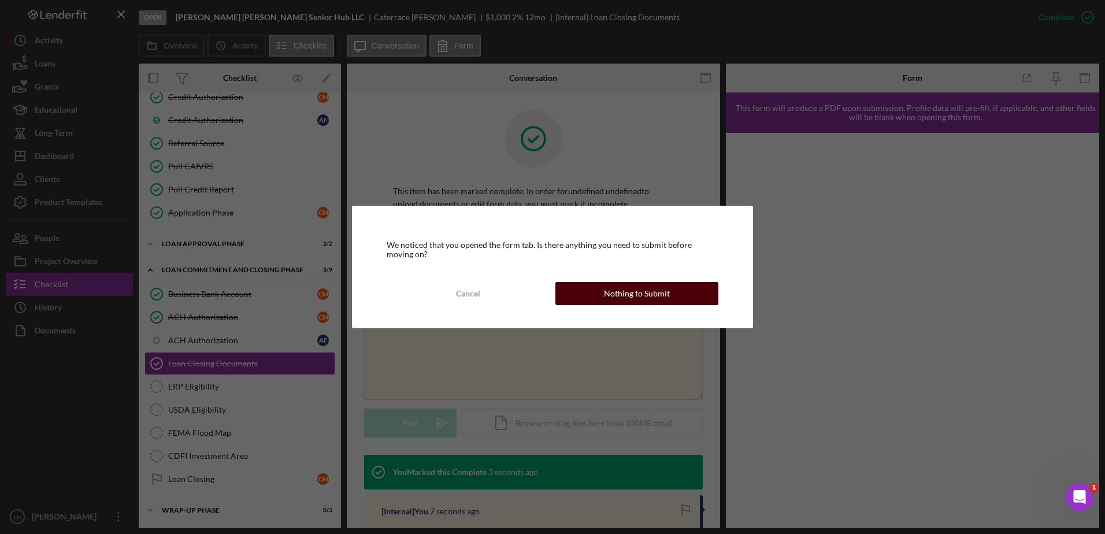
click at [604, 289] on button "Nothing to Submit" at bounding box center [636, 293] width 163 height 23
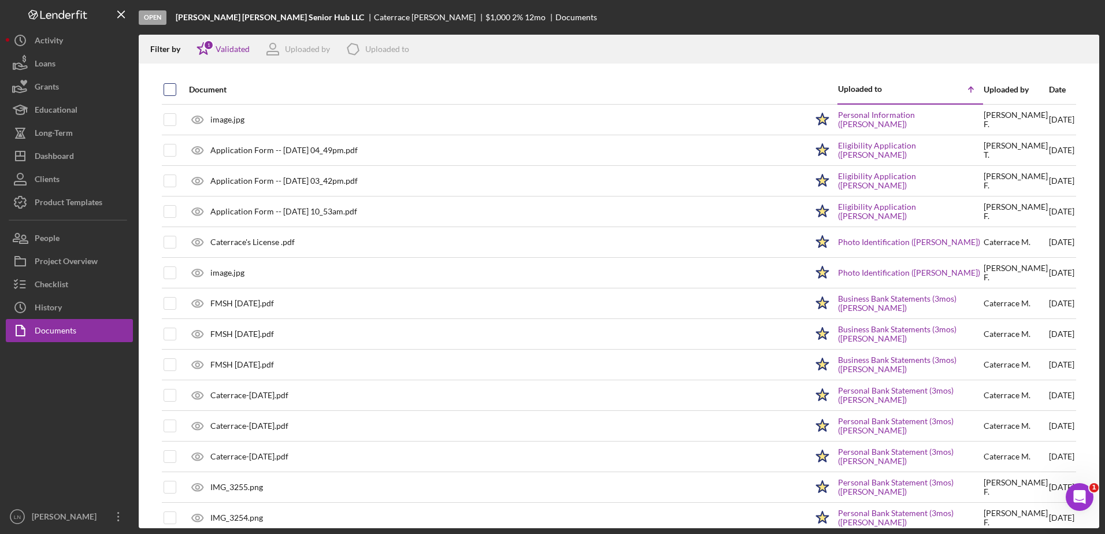
click at [172, 91] on input "checkbox" at bounding box center [170, 90] width 12 height 12
checkbox input "true"
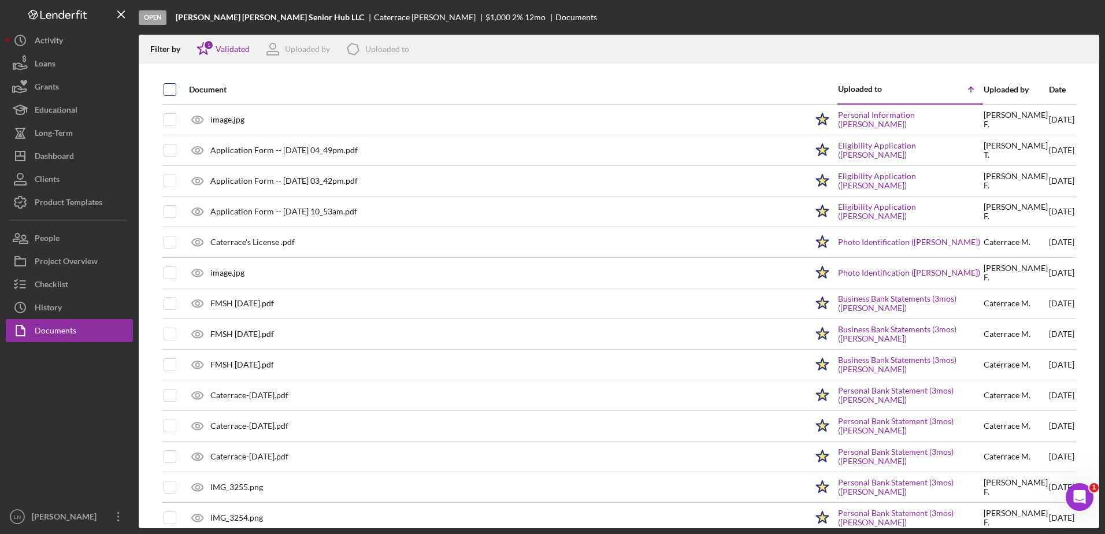
checkbox input "true"
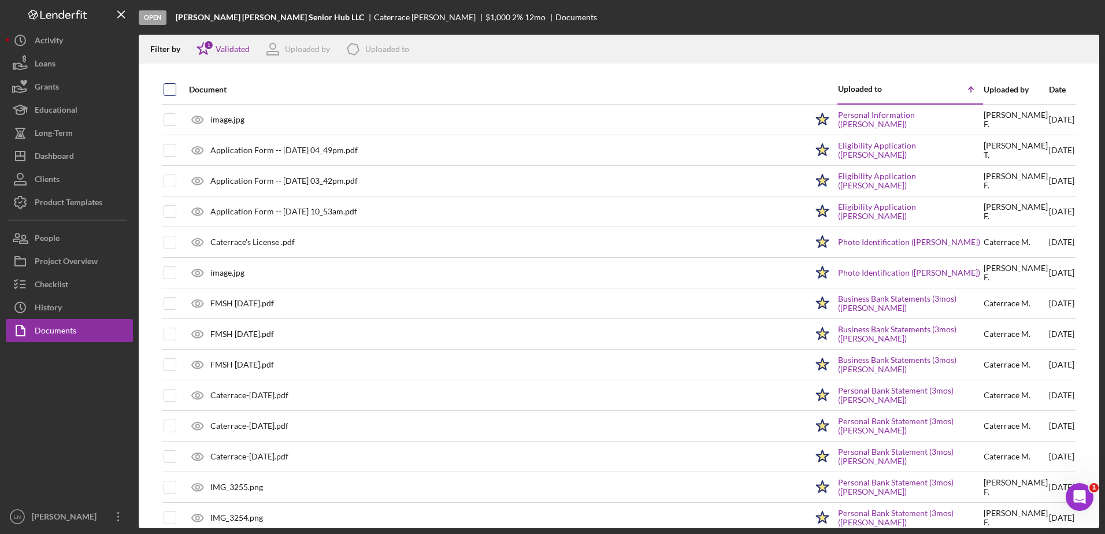
checkbox input "true"
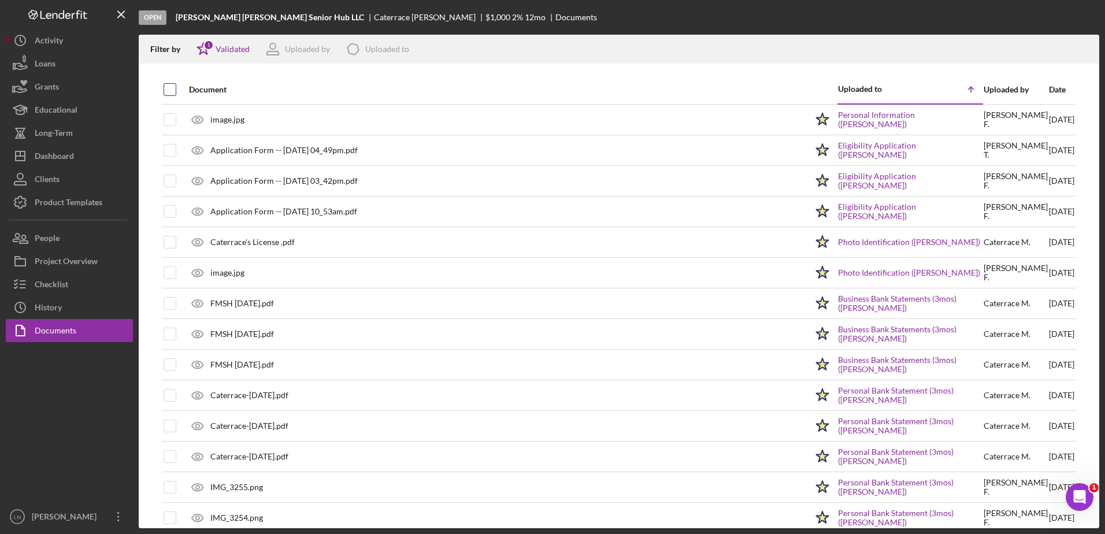
checkbox input "true"
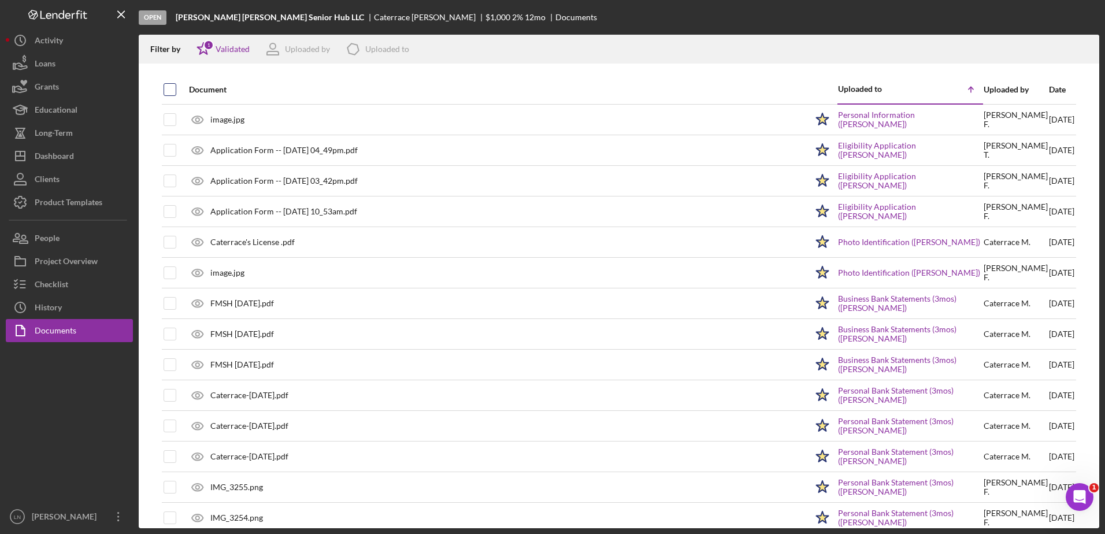
checkbox input "true"
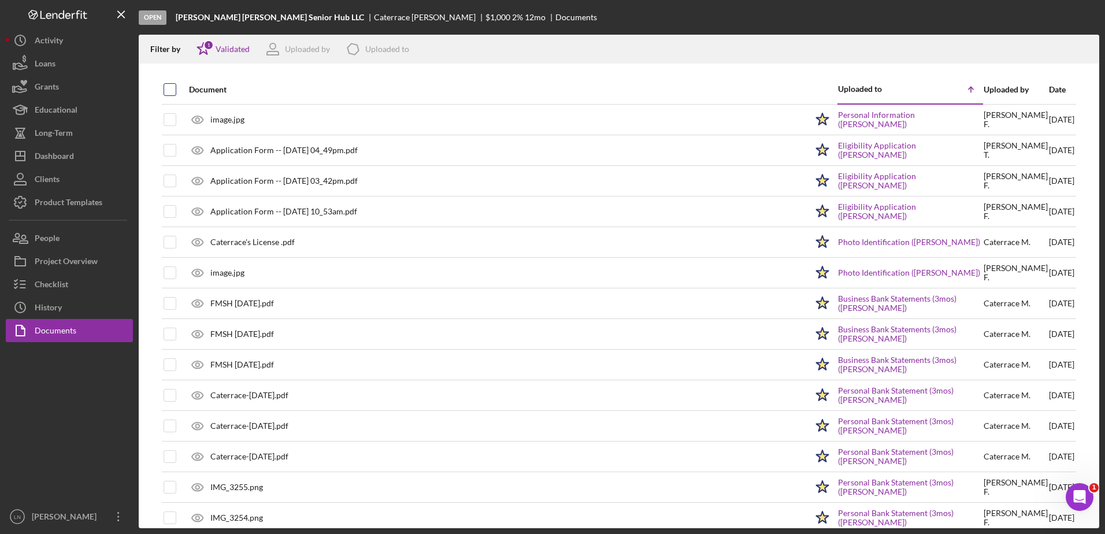
checkbox input "true"
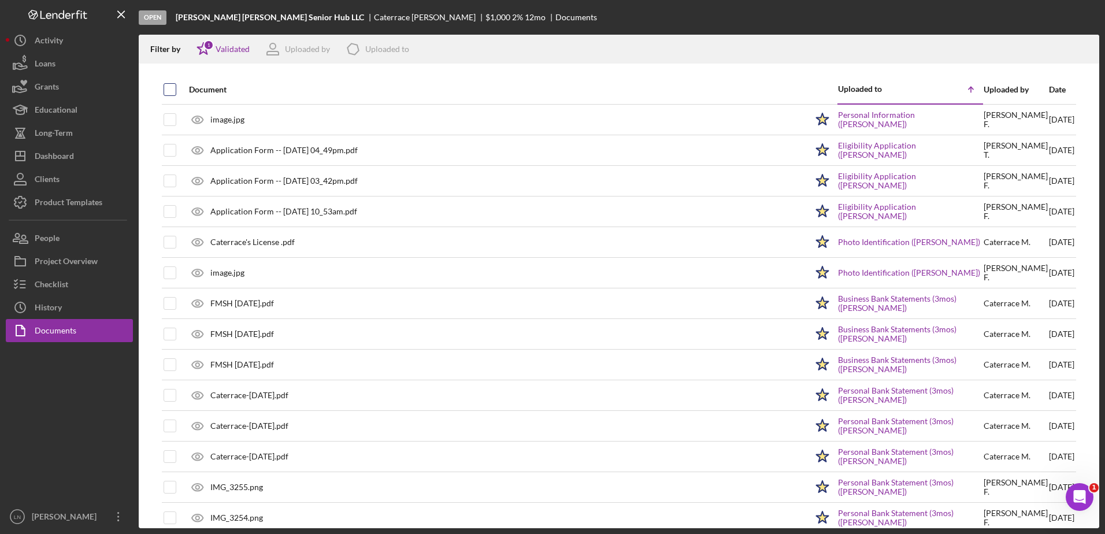
checkbox input "true"
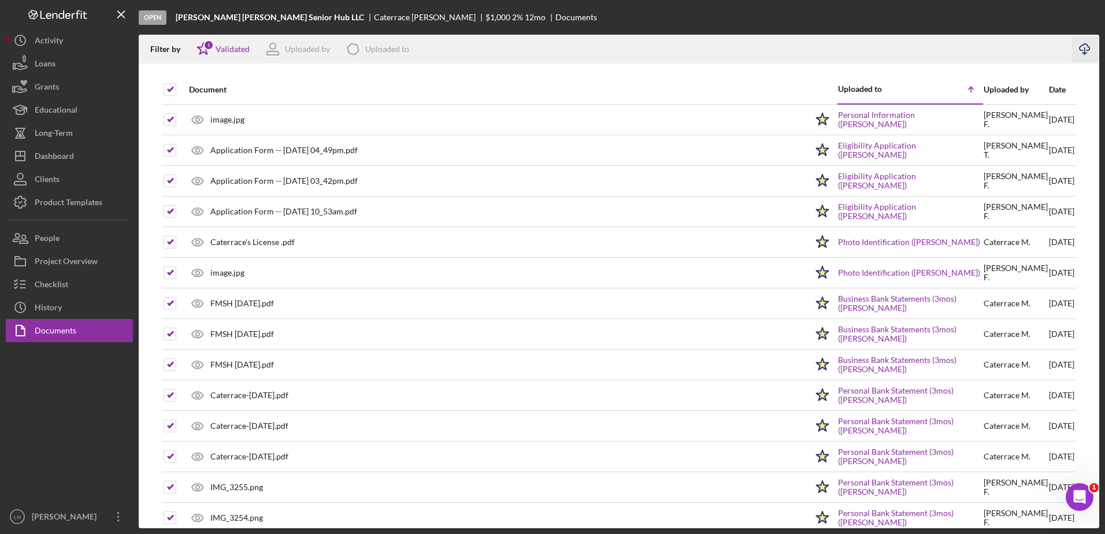
click at [1084, 50] on icon "Icon/Download" at bounding box center [1085, 49] width 26 height 26
click at [83, 255] on div "Project Overview" at bounding box center [66, 263] width 63 height 26
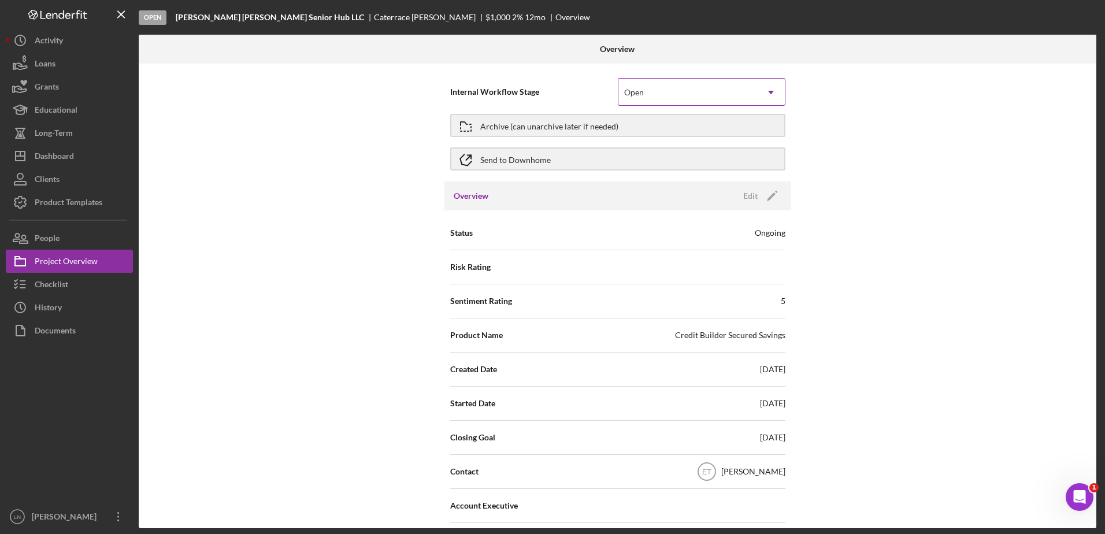
click at [657, 99] on div "Open" at bounding box center [687, 92] width 139 height 27
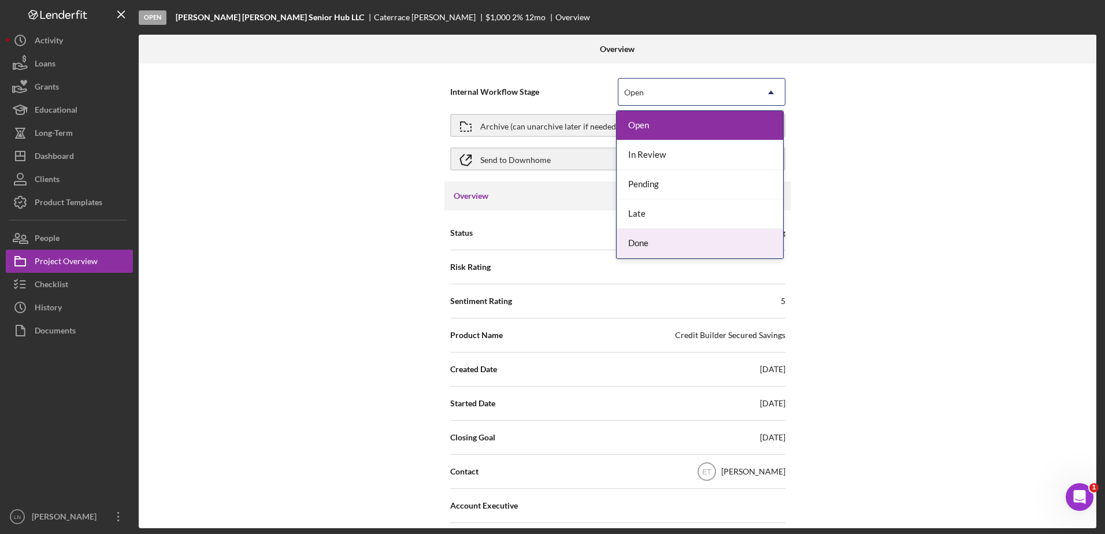
click at [658, 240] on div "Done" at bounding box center [700, 243] width 166 height 29
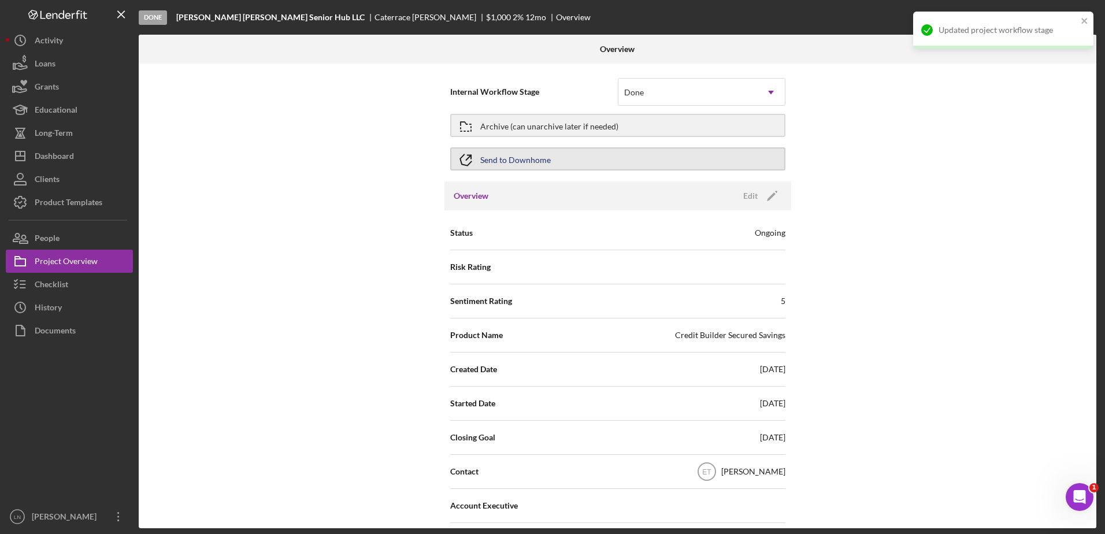
click at [535, 155] on div "Send to Downhome" at bounding box center [515, 159] width 71 height 21
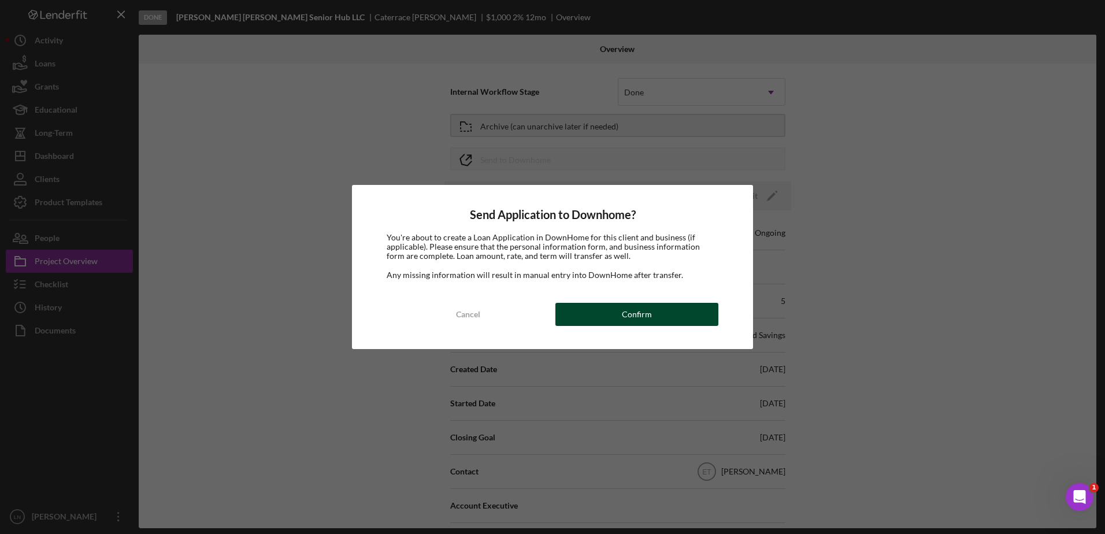
click at [633, 309] on div "Confirm" at bounding box center [637, 314] width 30 height 23
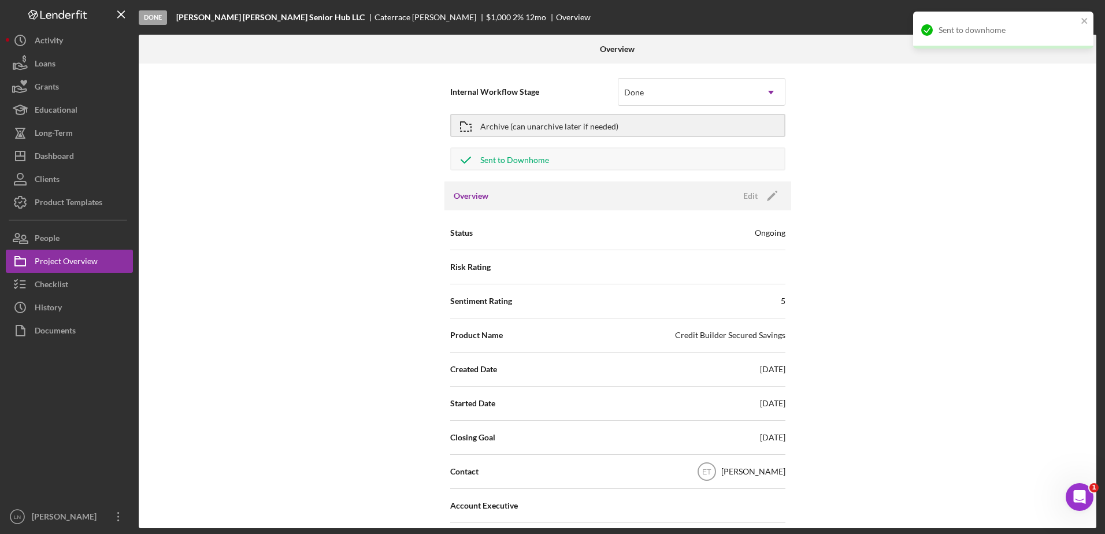
click at [539, 124] on div "Archive (can unarchive later if needed)" at bounding box center [549, 125] width 138 height 21
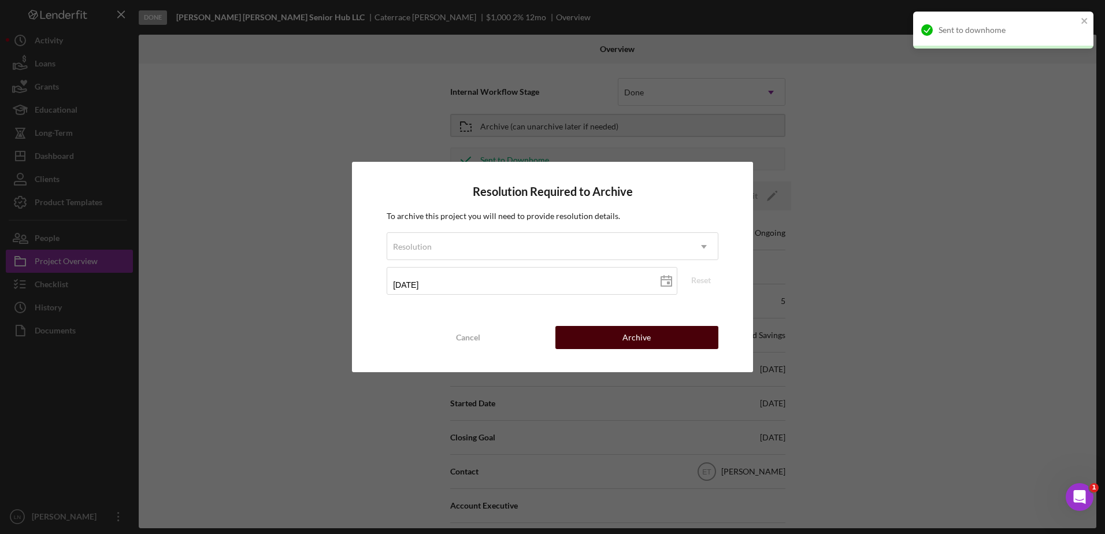
click at [626, 335] on div "Archive" at bounding box center [636, 337] width 28 height 23
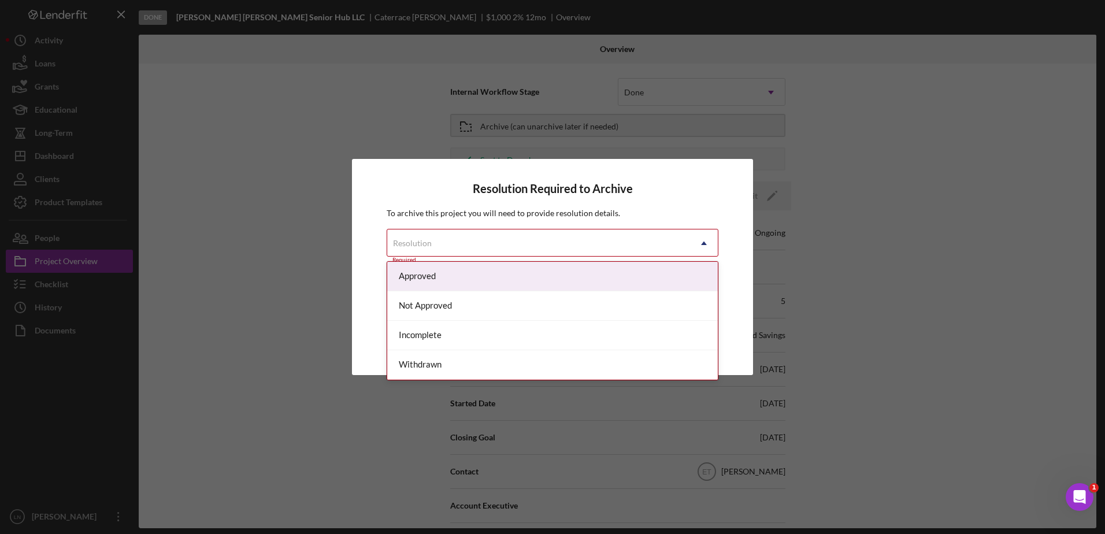
click at [520, 244] on div "Resolution" at bounding box center [538, 243] width 303 height 27
click at [504, 272] on div "Approved" at bounding box center [552, 276] width 331 height 29
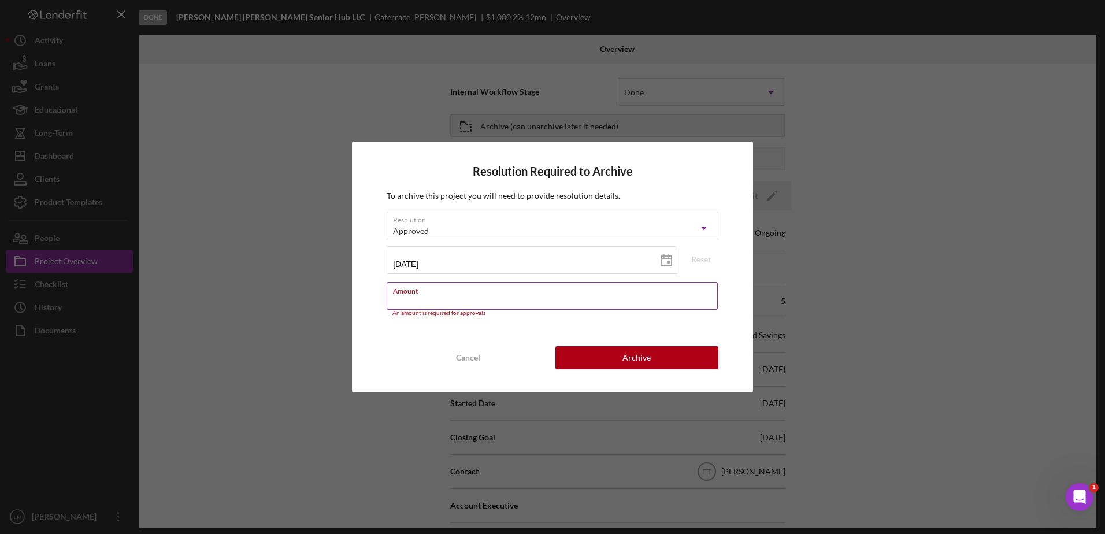
click at [506, 299] on input "Amount" at bounding box center [552, 296] width 331 height 28
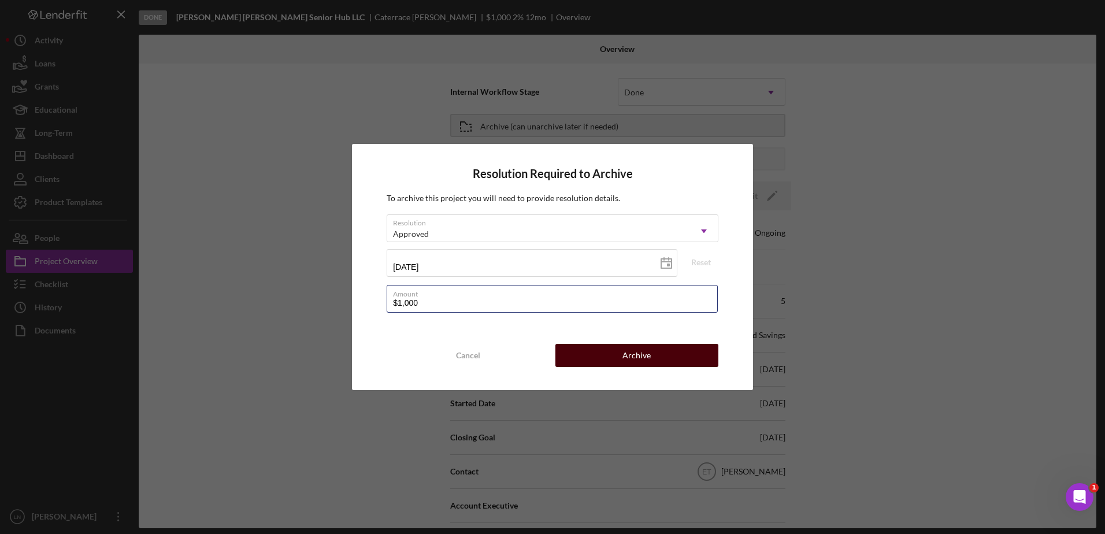
type input "$1,000"
click at [614, 360] on button "Archive" at bounding box center [636, 355] width 163 height 23
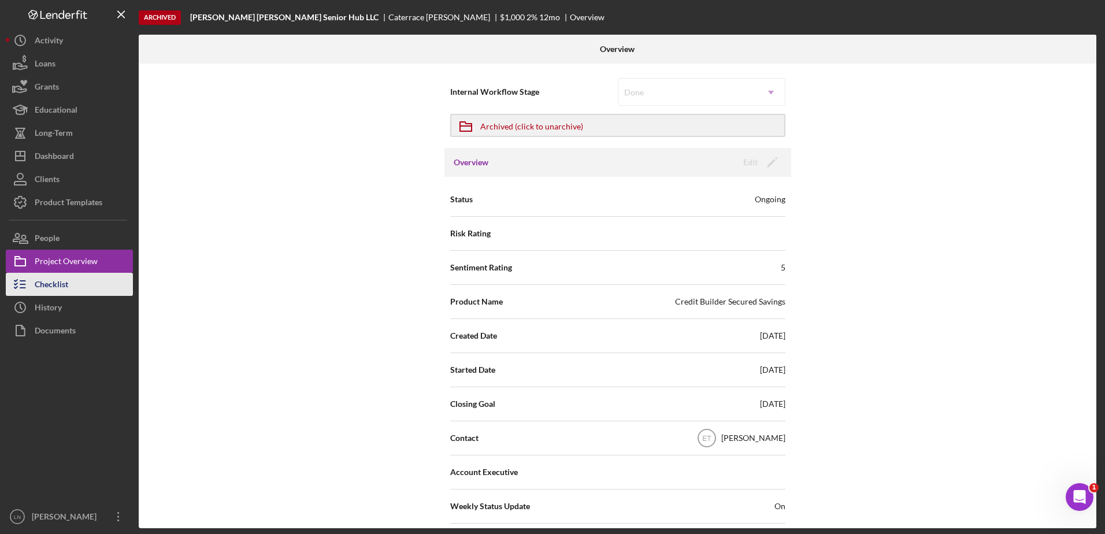
click at [63, 283] on div "Checklist" at bounding box center [52, 286] width 34 height 26
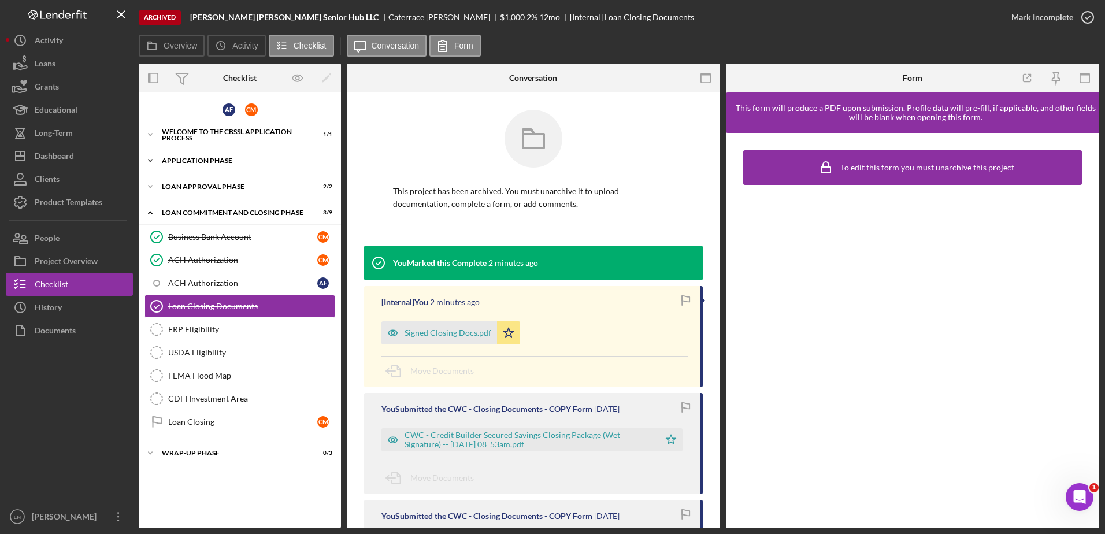
click at [205, 166] on div "Icon/Expander Application Phase 20 / 20" at bounding box center [240, 160] width 202 height 23
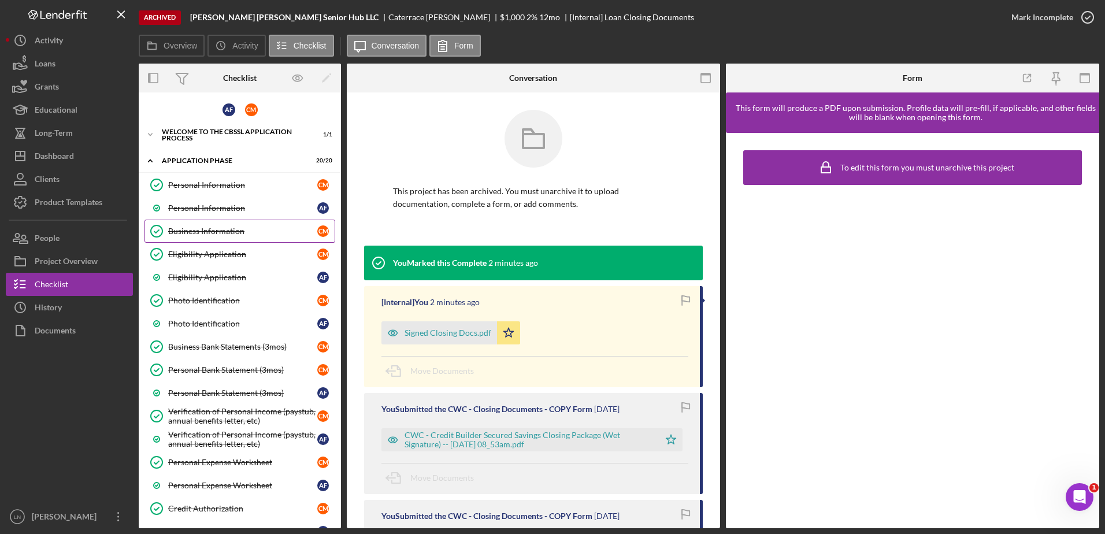
click at [203, 234] on div "Business Information" at bounding box center [242, 231] width 149 height 9
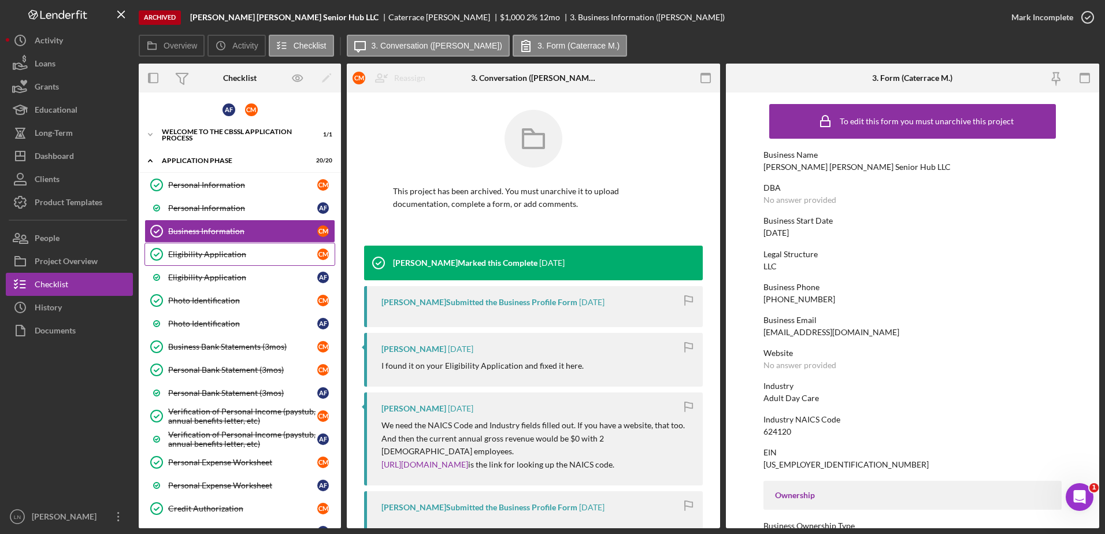
click at [238, 254] on div "Eligibility Application" at bounding box center [242, 254] width 149 height 9
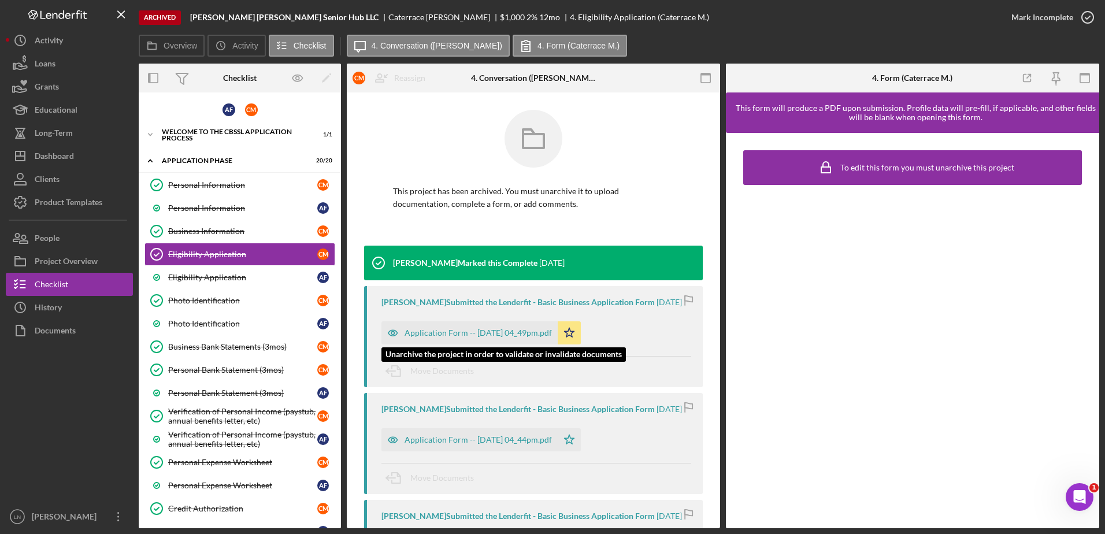
click at [519, 339] on div "Application Form -- [DATE] 04_49pm.pdf" at bounding box center [469, 332] width 176 height 23
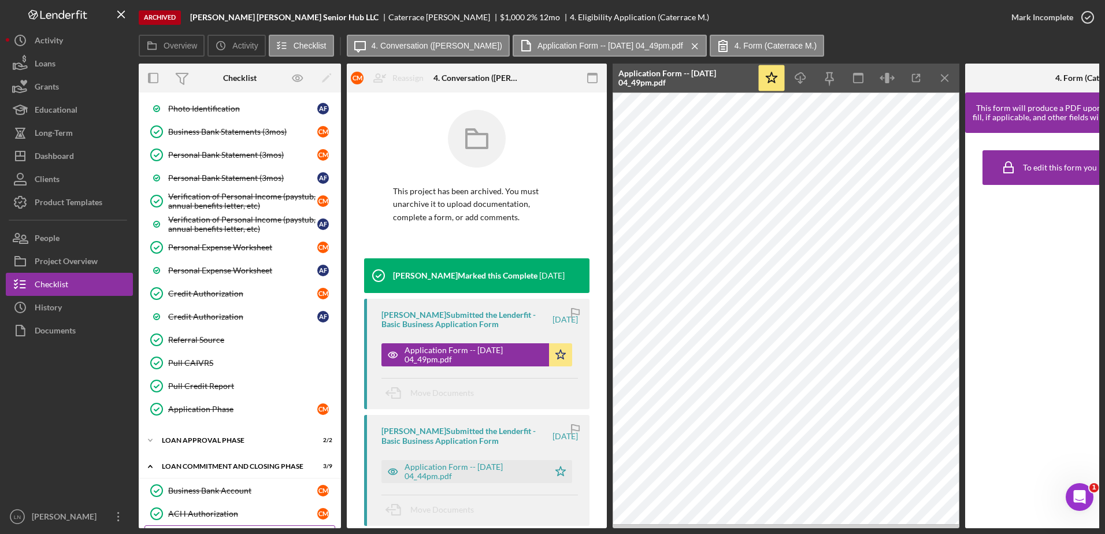
scroll to position [289, 0]
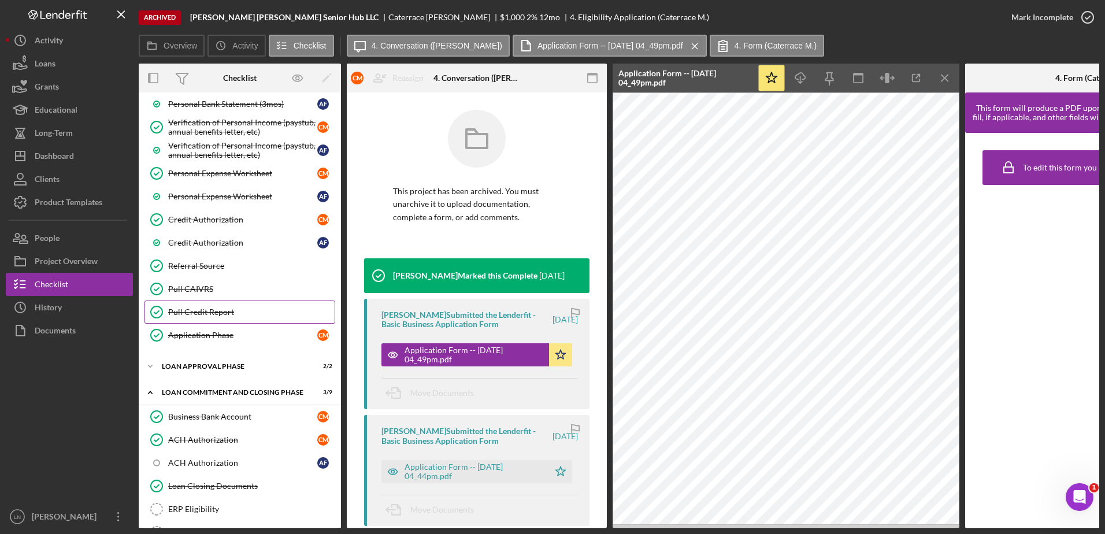
click at [246, 309] on div "Pull Credit Report" at bounding box center [251, 311] width 166 height 9
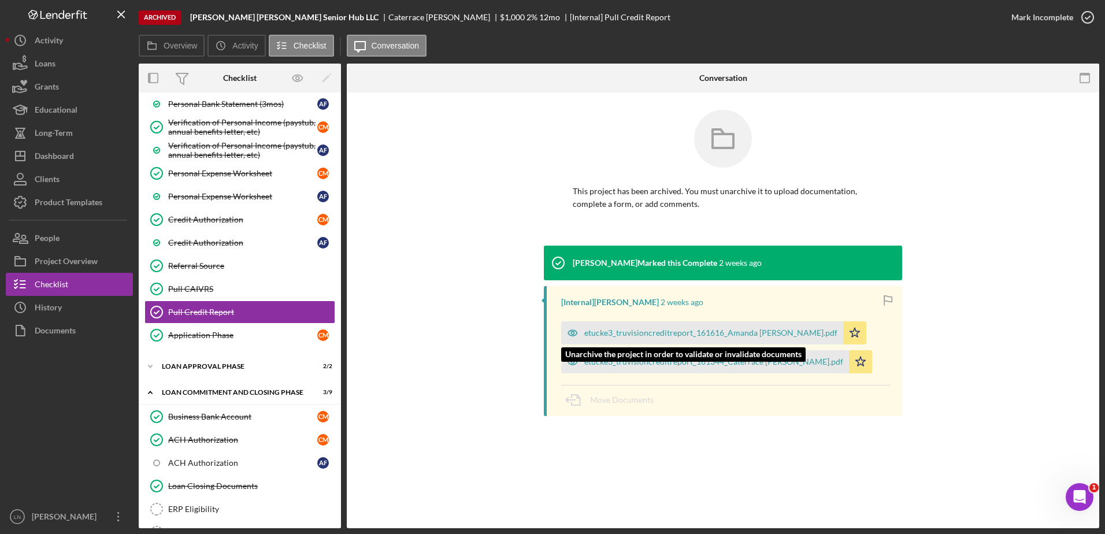
click at [708, 331] on div "etucke3_truvisioncreditreport_161616_Amanda [PERSON_NAME].pdf" at bounding box center [710, 332] width 253 height 9
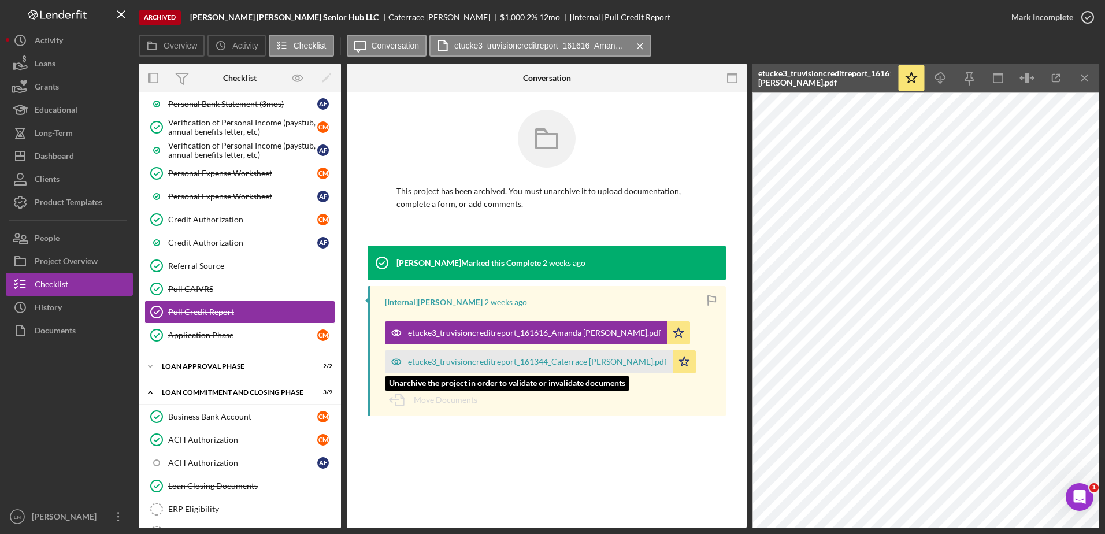
click at [540, 361] on div "etucke3_truvisioncreditreport_161344_Caterrace [PERSON_NAME].pdf" at bounding box center [537, 361] width 259 height 9
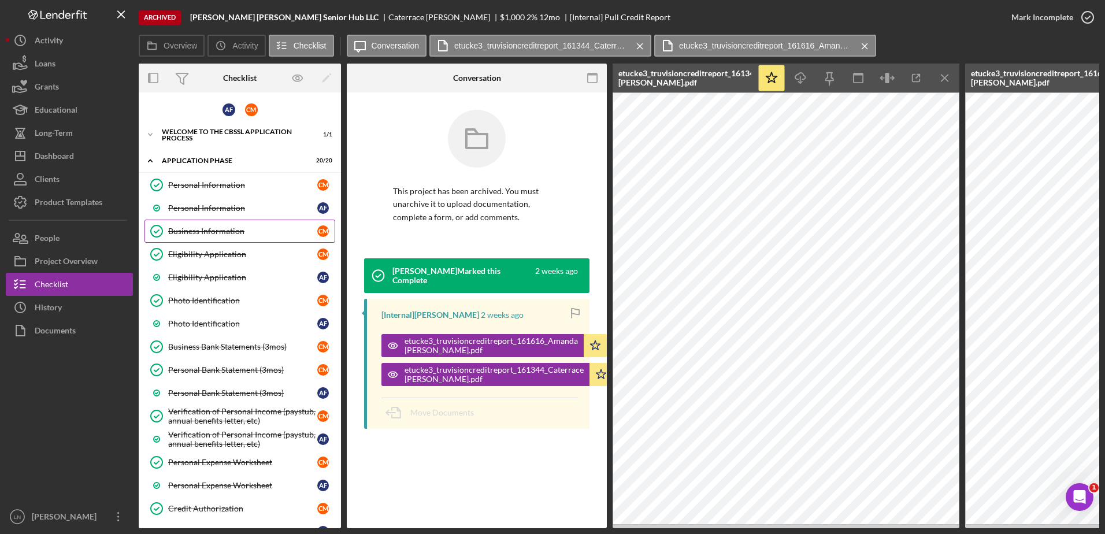
click at [238, 233] on div "Business Information" at bounding box center [242, 231] width 149 height 9
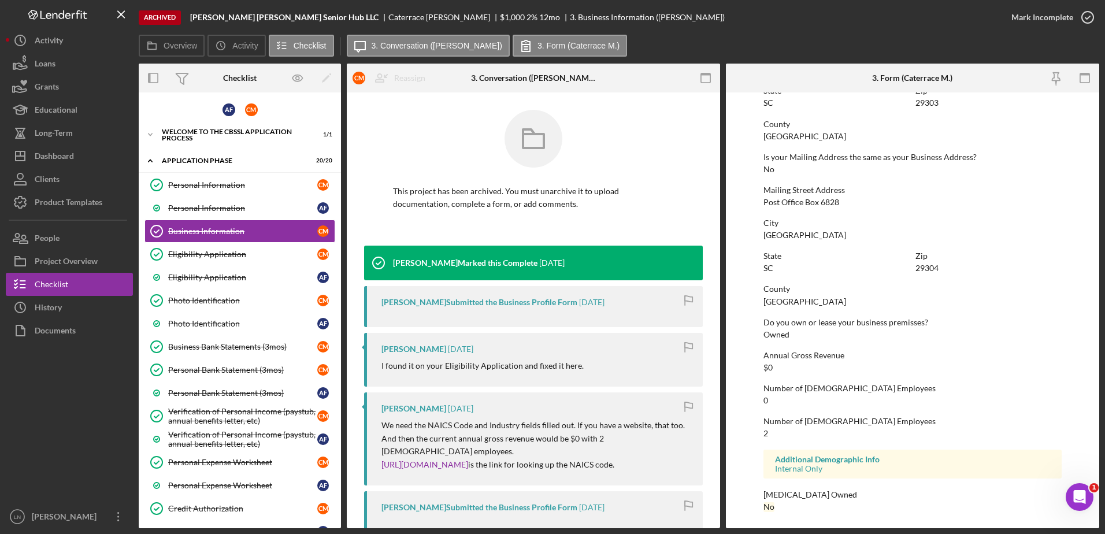
scroll to position [700, 0]
click at [240, 187] on div "Personal Information" at bounding box center [242, 184] width 149 height 9
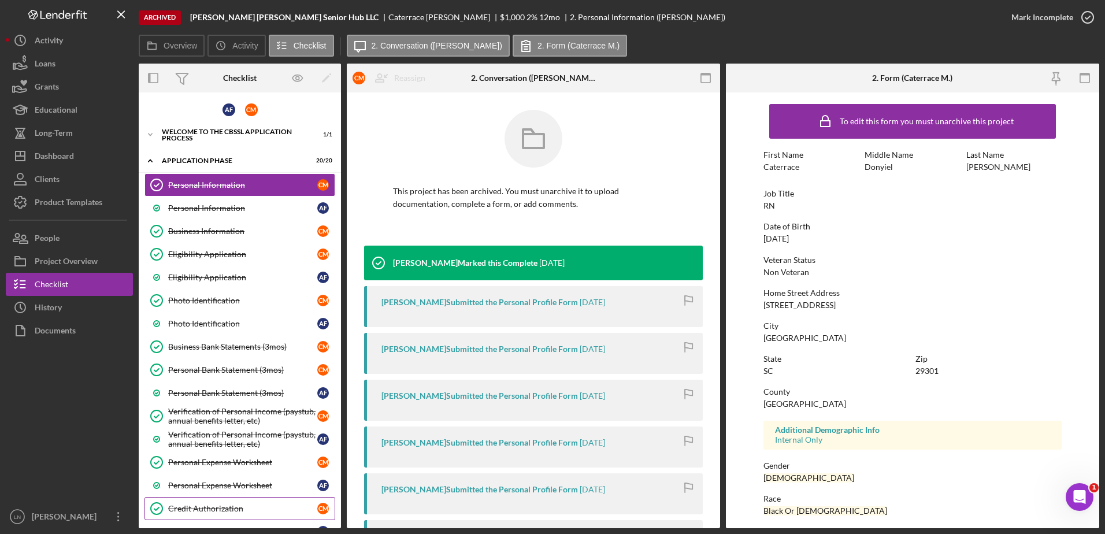
scroll to position [58, 0]
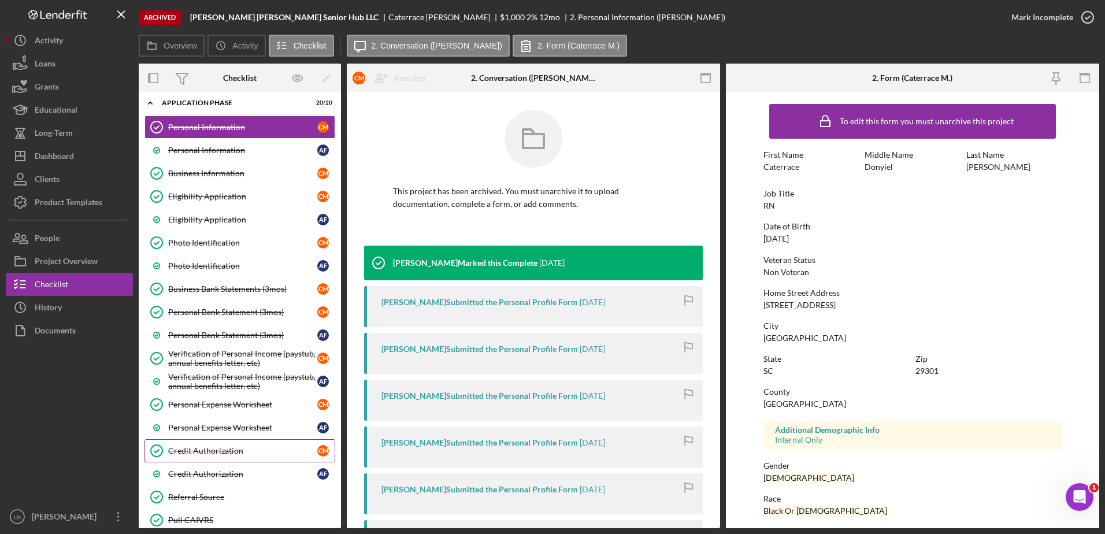
click at [232, 453] on div "Credit Authorization" at bounding box center [242, 450] width 149 height 9
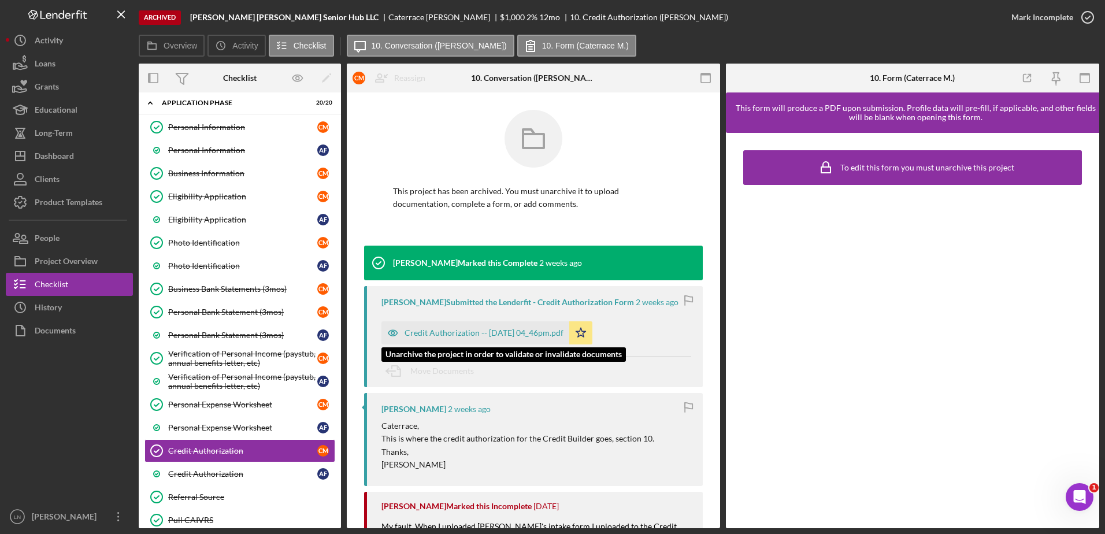
click at [512, 333] on div "Credit Authorization -- [DATE] 04_46pm.pdf" at bounding box center [484, 332] width 159 height 9
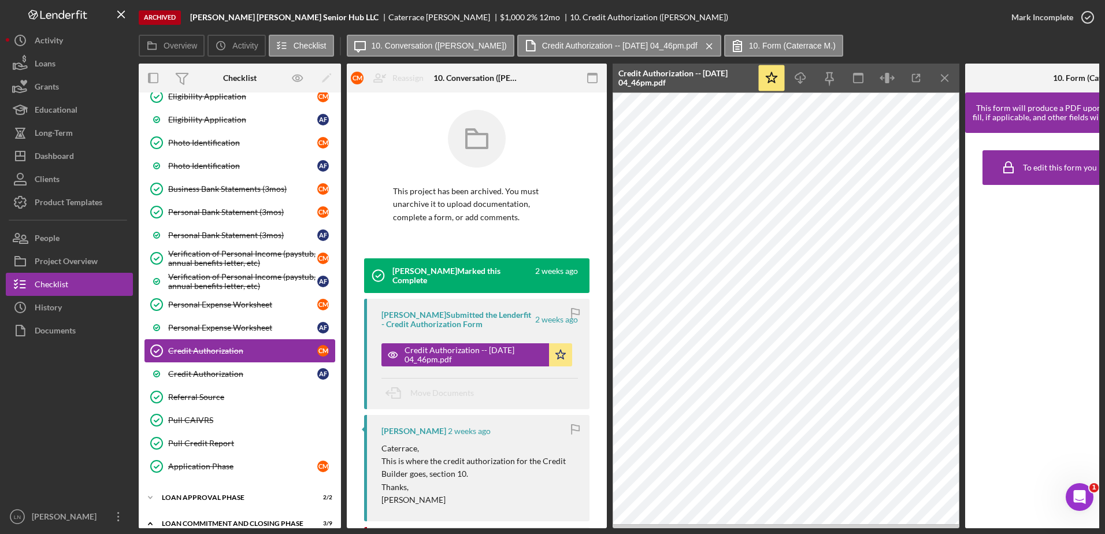
scroll to position [173, 0]
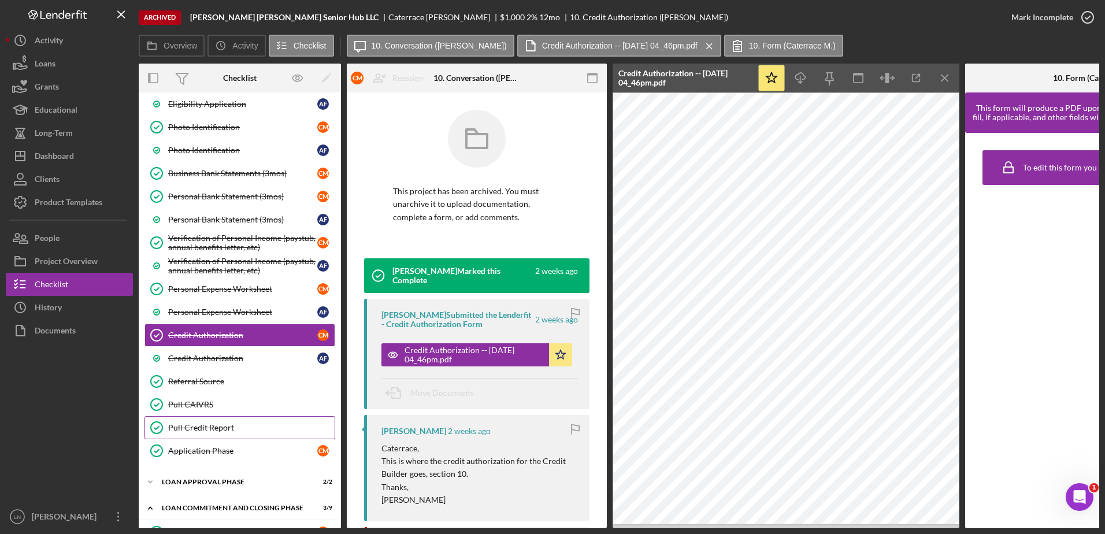
click at [210, 430] on div "Pull Credit Report" at bounding box center [251, 427] width 166 height 9
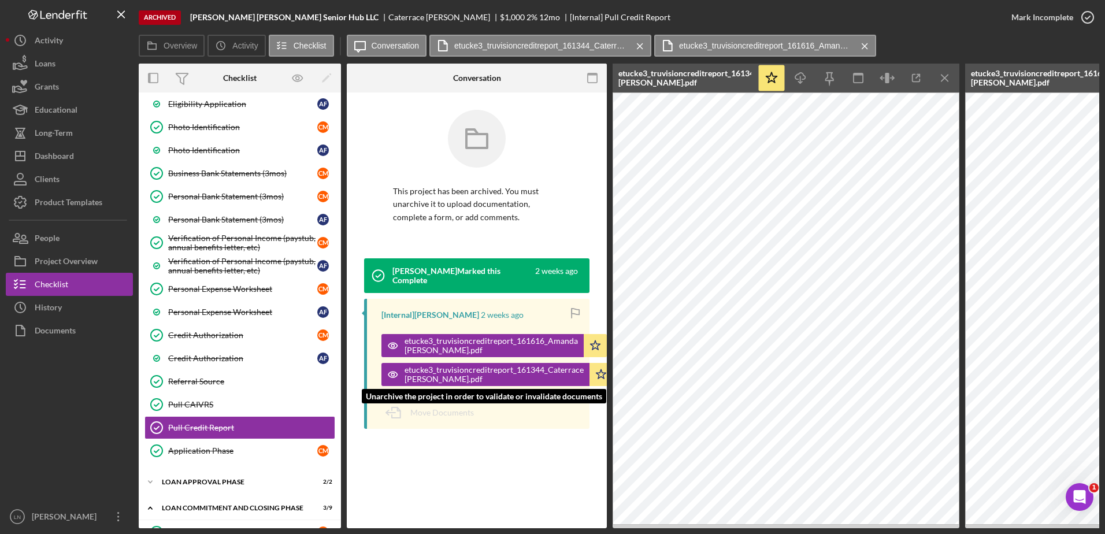
click at [507, 372] on div "etucke3_truvisioncreditreport_161344_Caterrace [PERSON_NAME].pdf" at bounding box center [494, 374] width 179 height 18
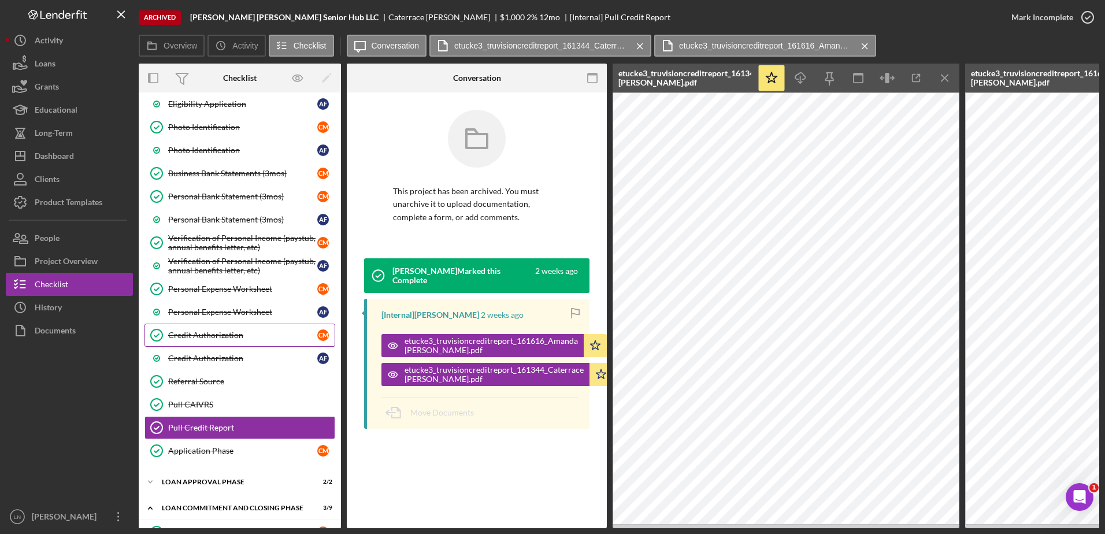
click at [223, 338] on div "Credit Authorization" at bounding box center [242, 335] width 149 height 9
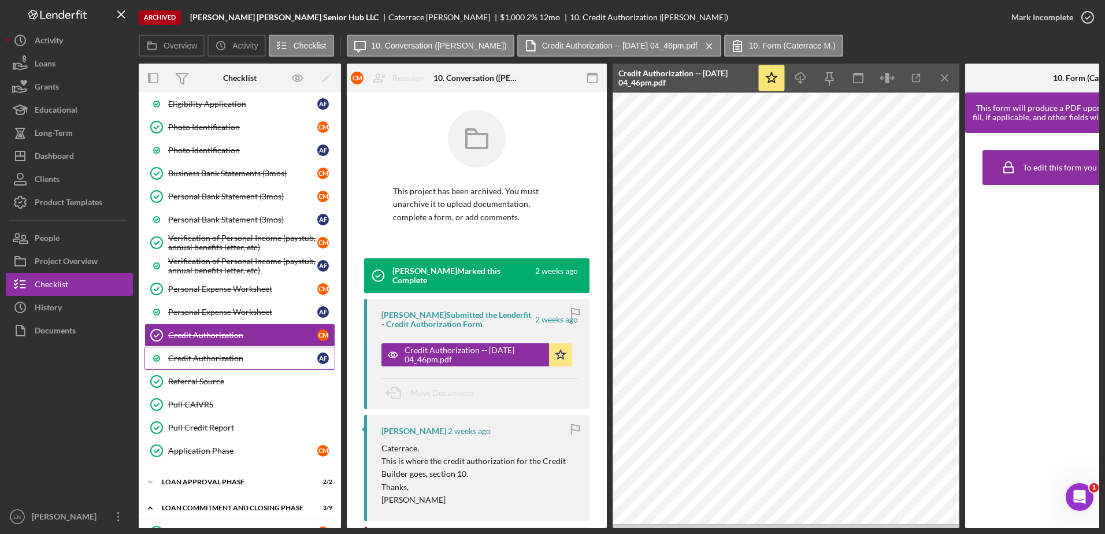
click at [224, 357] on div "Credit Authorization" at bounding box center [242, 358] width 149 height 9
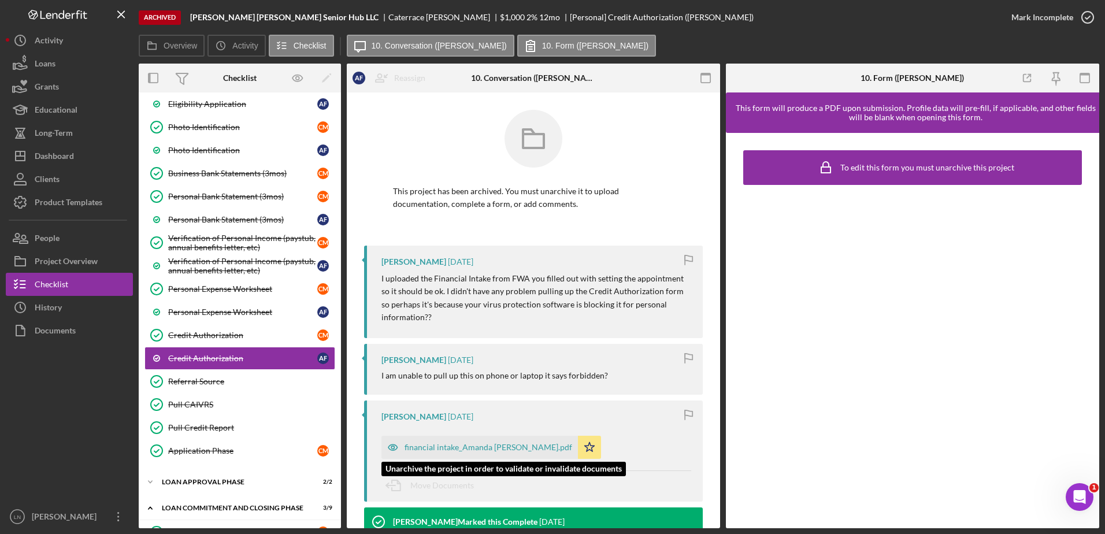
click at [457, 448] on div "financial intake_Amanda [PERSON_NAME].pdf" at bounding box center [489, 447] width 168 height 9
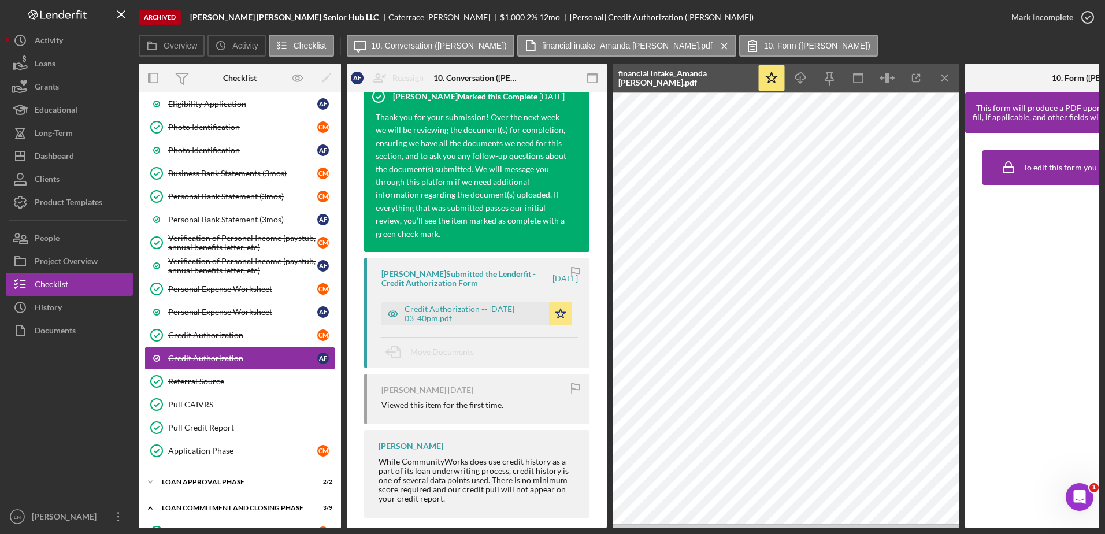
scroll to position [477, 0]
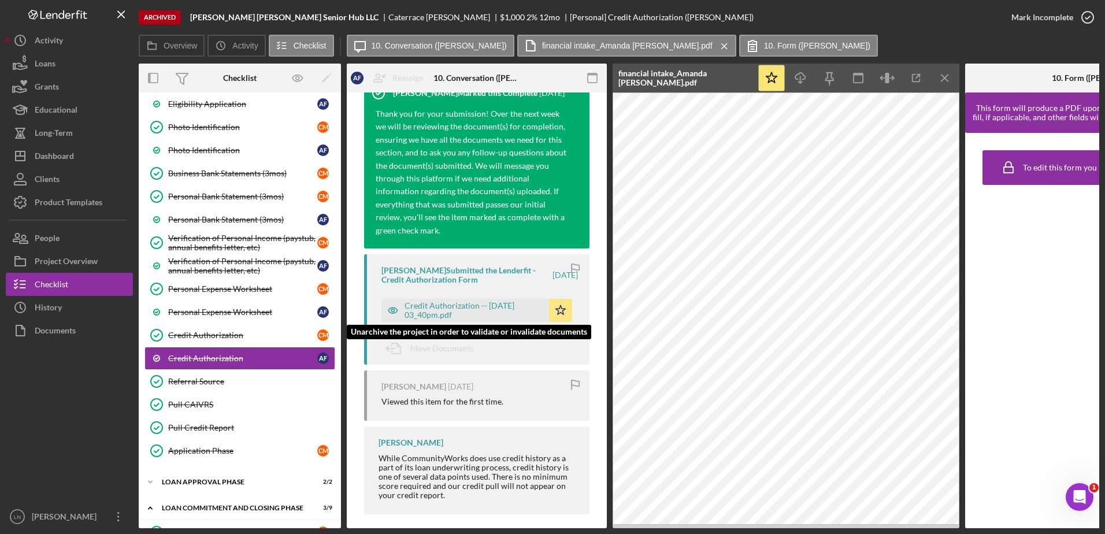
click at [450, 301] on div "Credit Authorization -- [DATE] 03_40pm.pdf" at bounding box center [474, 310] width 139 height 18
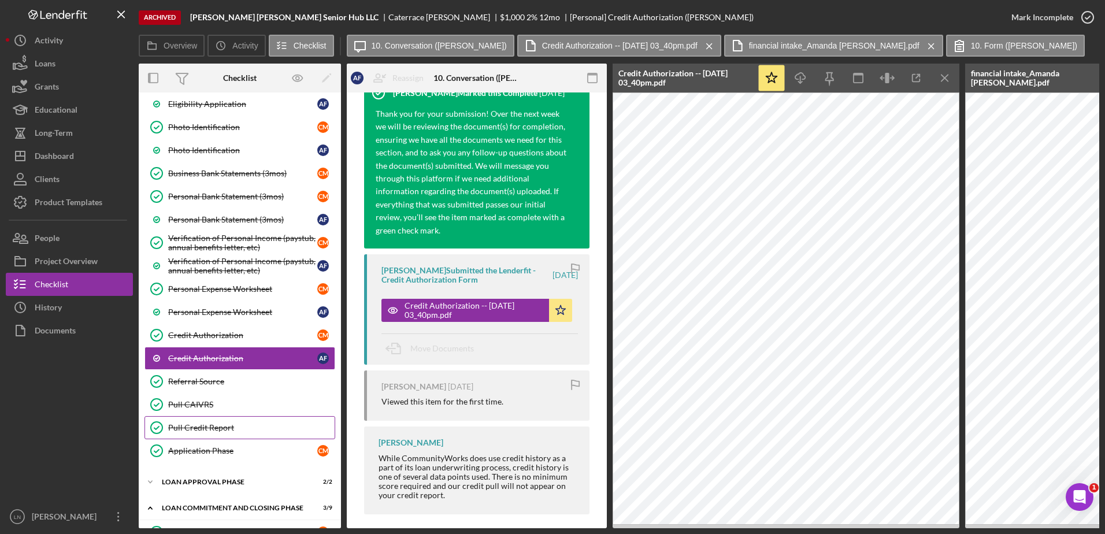
click at [213, 433] on link "Pull Credit Report Pull Credit Report" at bounding box center [239, 427] width 191 height 23
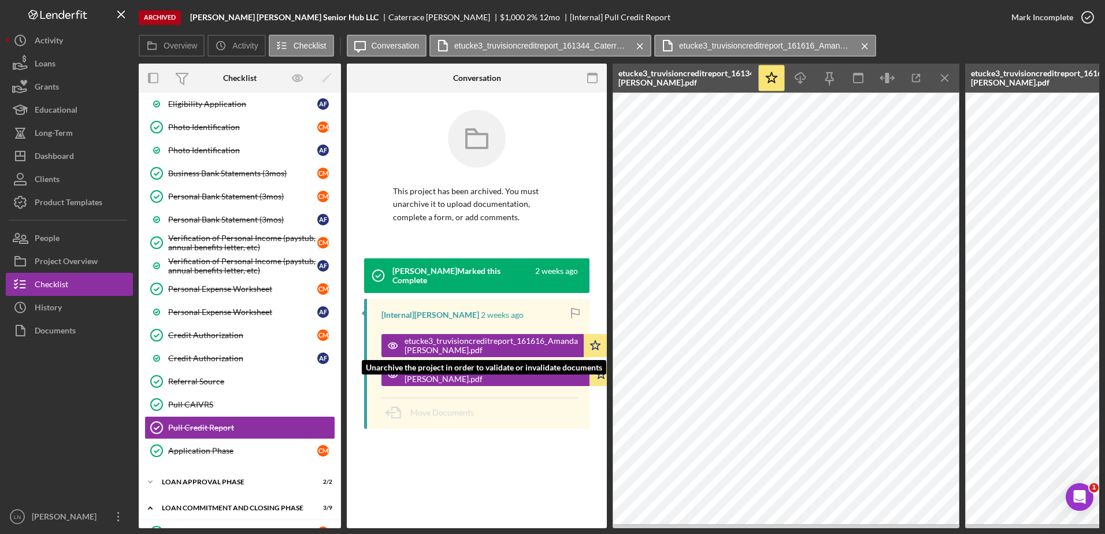
click at [473, 345] on div "etucke3_truvisioncreditreport_161616_Amanda [PERSON_NAME].pdf" at bounding box center [491, 345] width 173 height 18
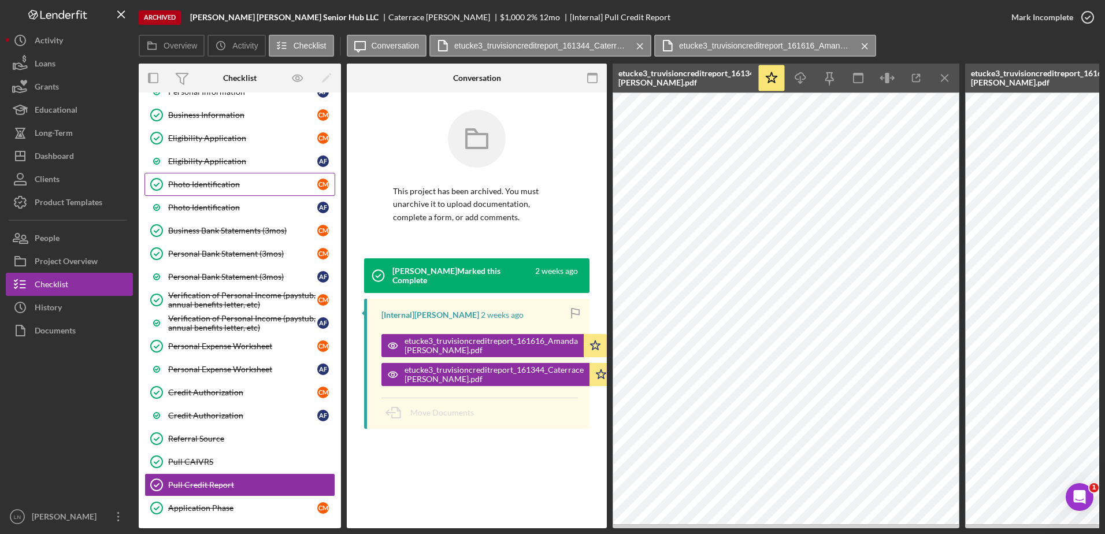
scroll to position [116, 0]
click at [215, 124] on link "Business Information Business Information C M" at bounding box center [239, 115] width 191 height 23
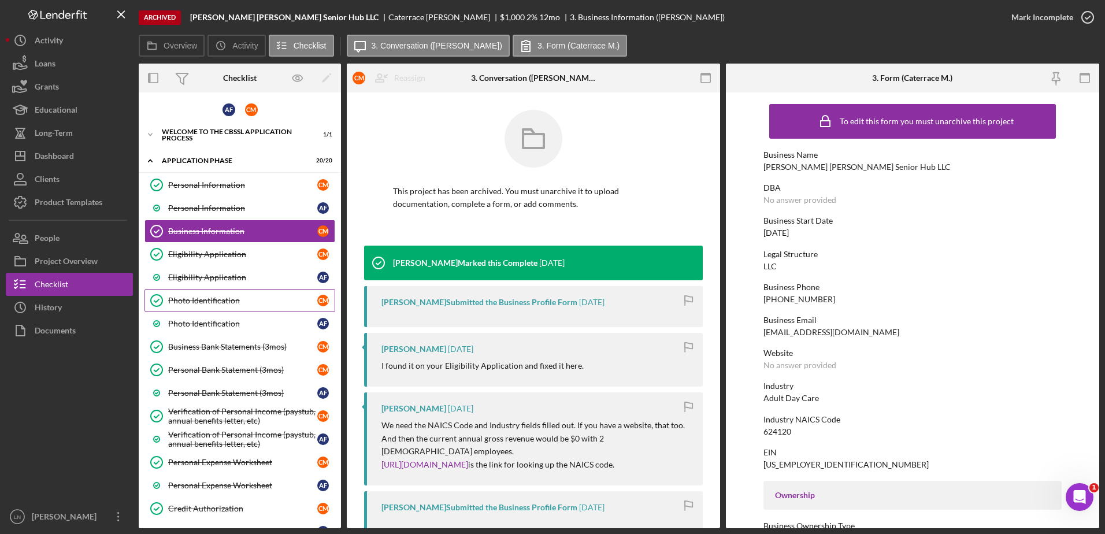
click at [238, 185] on div "Personal Information" at bounding box center [242, 184] width 149 height 9
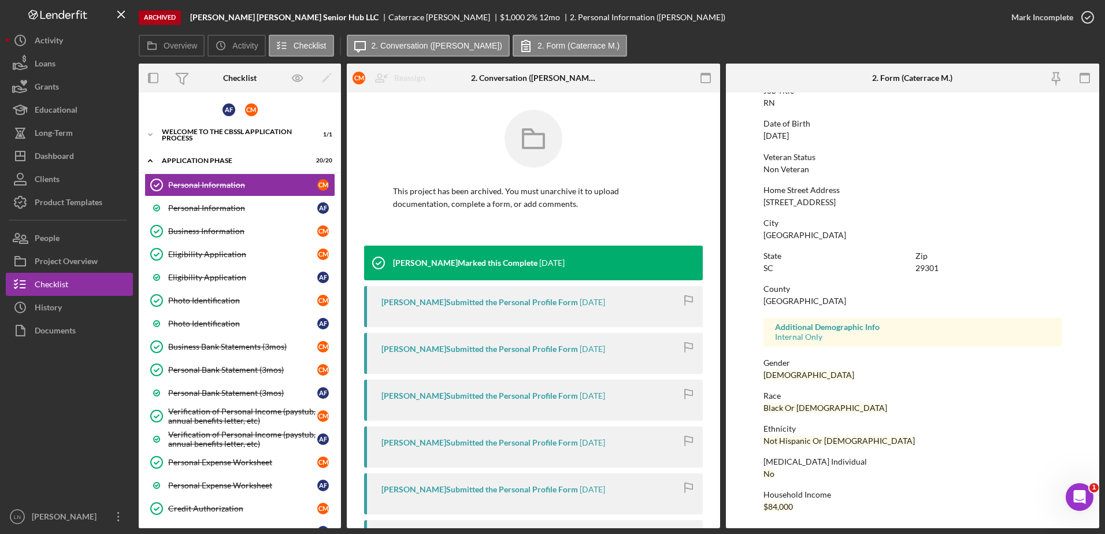
scroll to position [103, 0]
click at [212, 202] on link "Personal Information A F" at bounding box center [239, 207] width 191 height 23
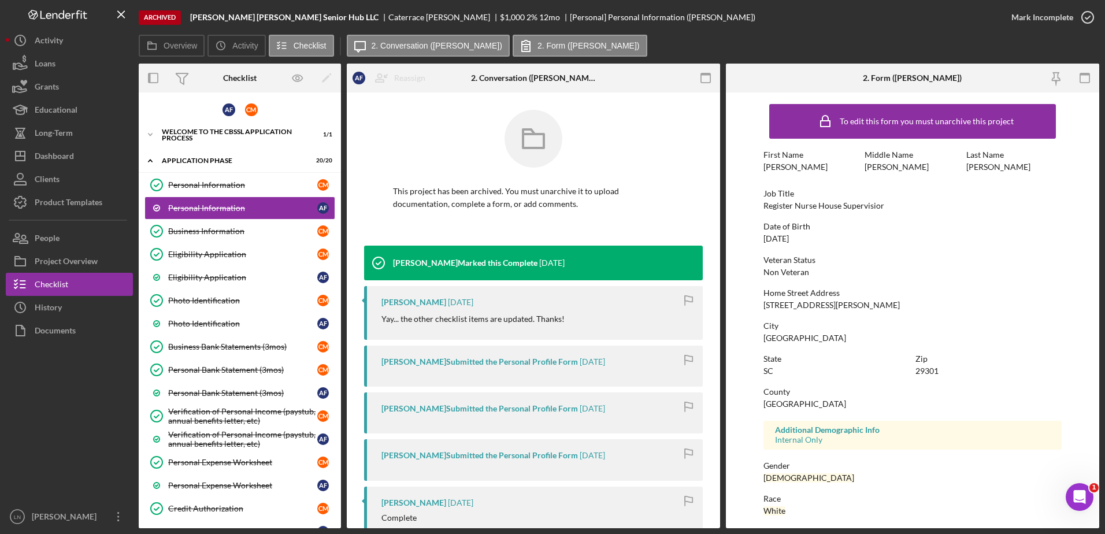
scroll to position [103, 0]
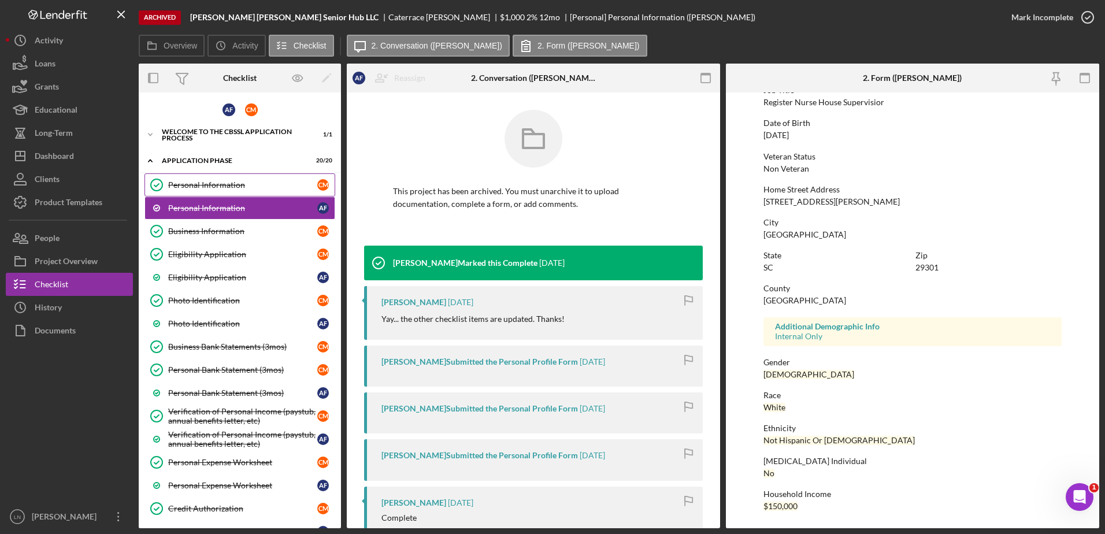
click at [221, 180] on div "Personal Information" at bounding box center [242, 184] width 149 height 9
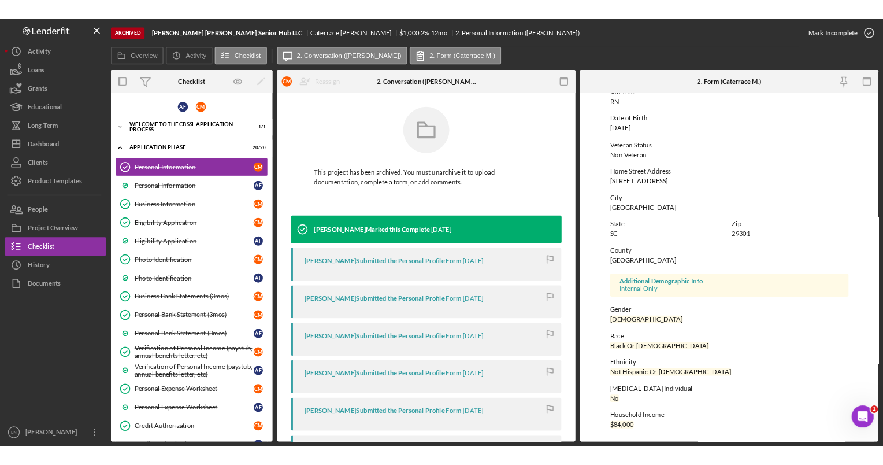
scroll to position [103, 0]
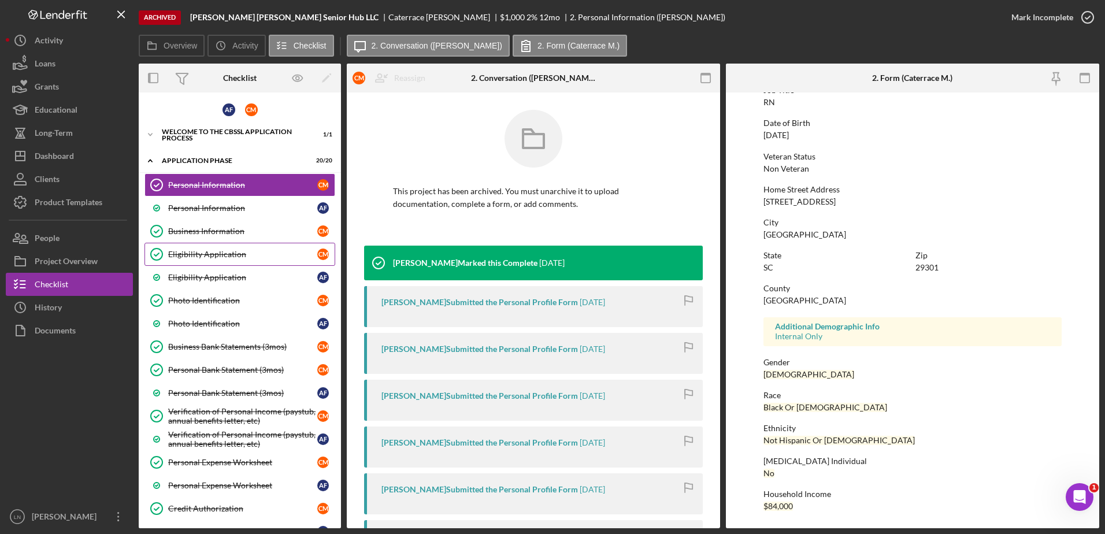
click at [225, 253] on div "Eligibility Application" at bounding box center [242, 254] width 149 height 9
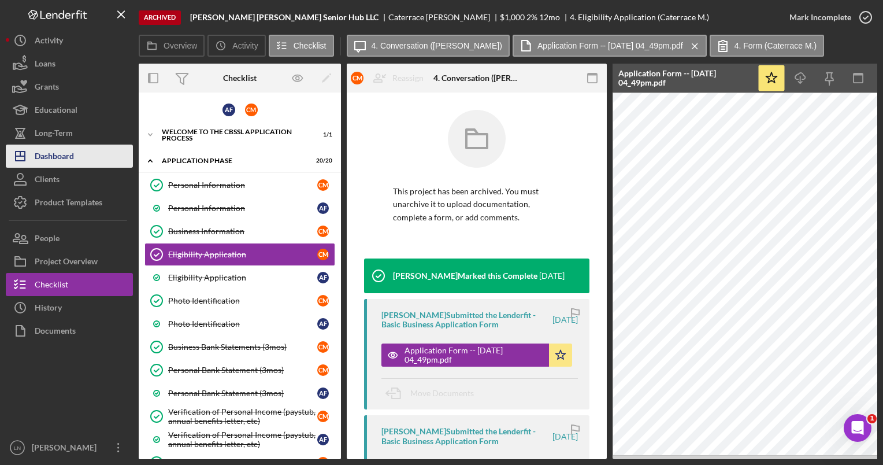
click at [66, 154] on div "Dashboard" at bounding box center [54, 157] width 39 height 26
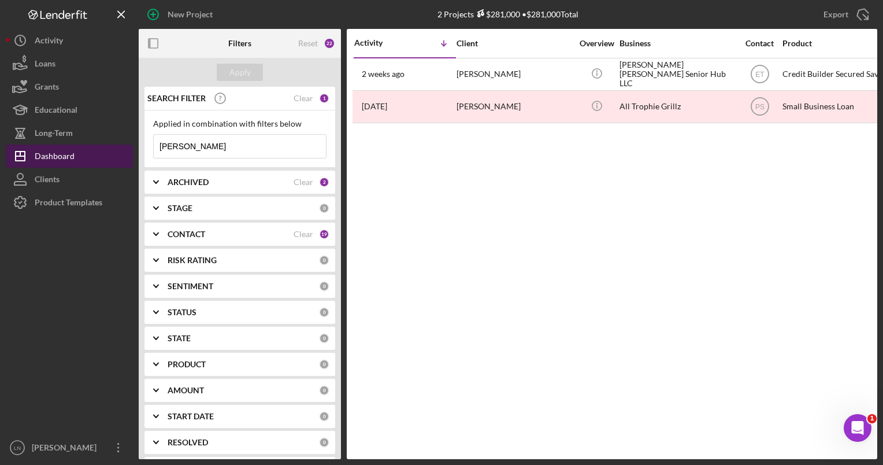
drag, startPoint x: 199, startPoint y: 148, endPoint x: 124, endPoint y: 148, distance: 75.7
click at [124, 148] on div "New Project 2 Projects $281,000 • $281,000 Total [PERSON_NAME] Export Icon/Expo…" at bounding box center [441, 229] width 871 height 459
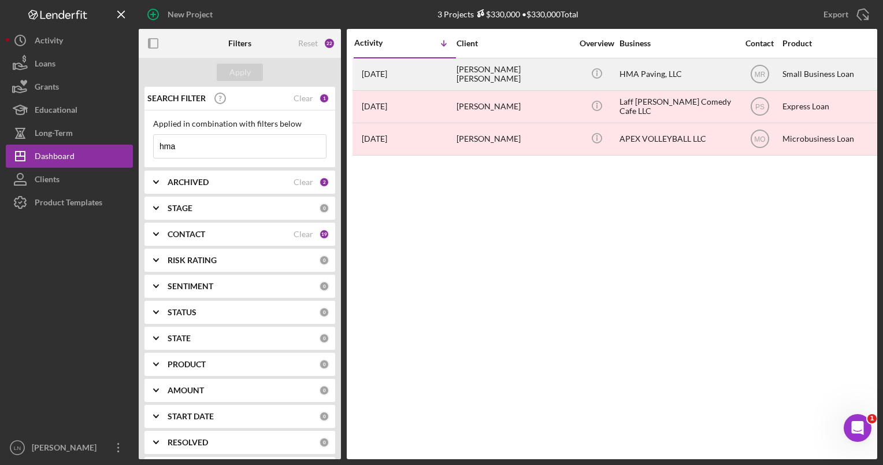
type input "hma"
click at [631, 66] on div "HMA Paving, LLC" at bounding box center [677, 74] width 116 height 31
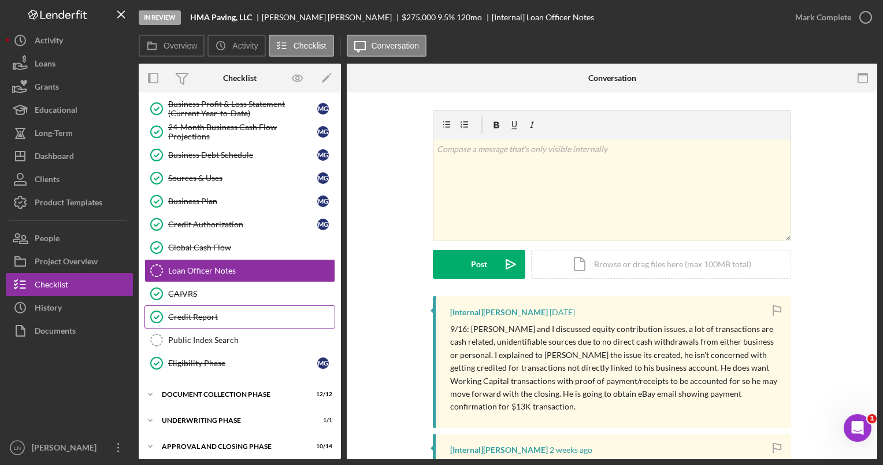
scroll to position [209, 0]
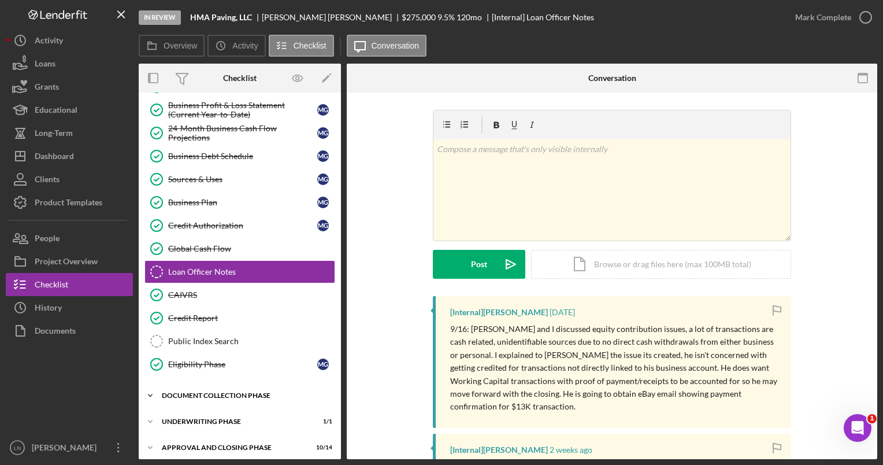
click at [195, 384] on div "Icon/Expander Document Collection Phase 12 / 12" at bounding box center [240, 395] width 202 height 23
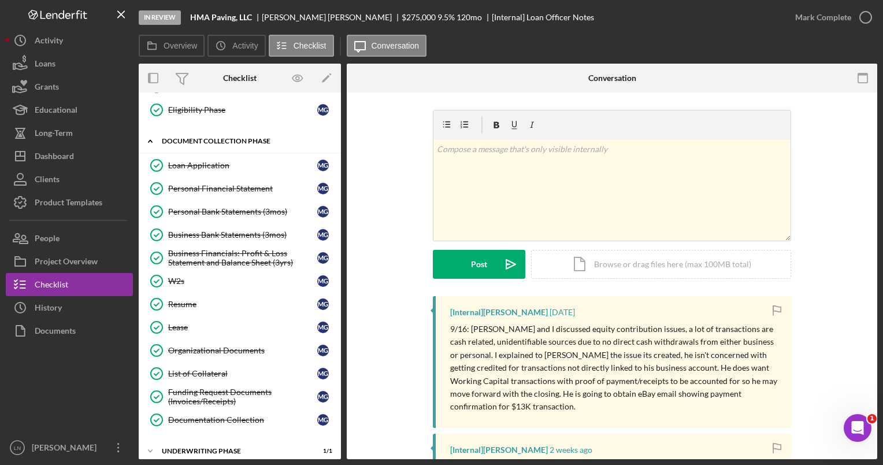
scroll to position [491, 0]
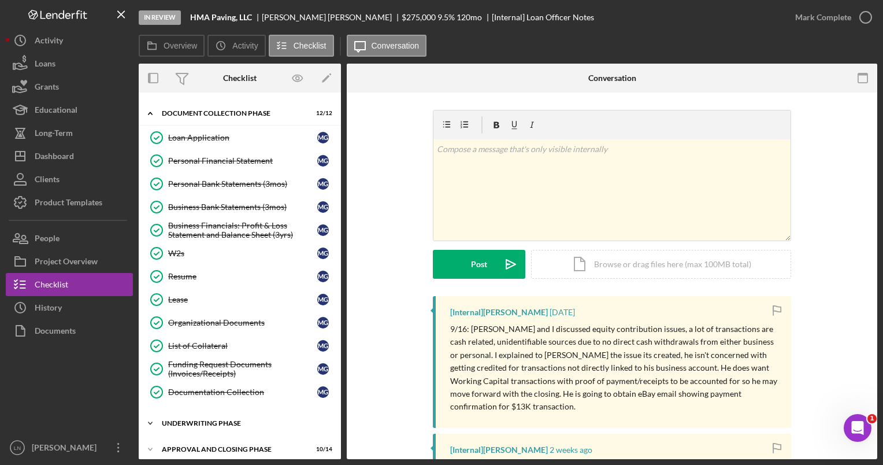
click at [203, 420] on div "Underwriting Phase" at bounding box center [244, 423] width 165 height 7
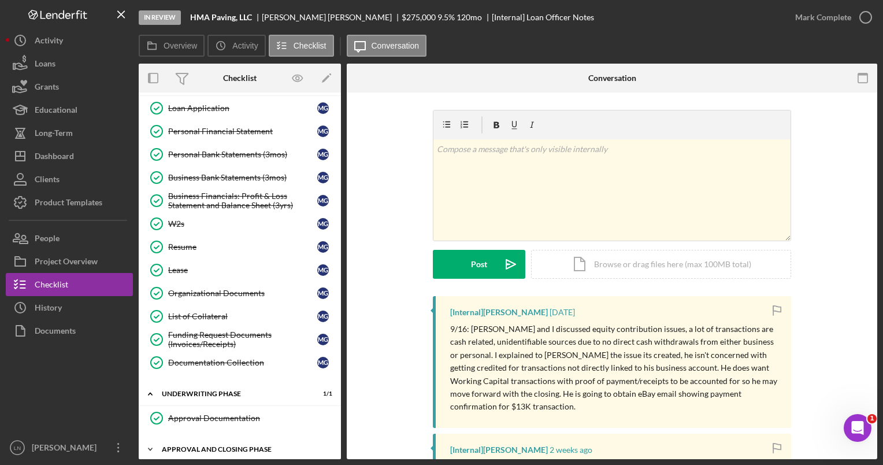
click at [206, 446] on div "Approval and Closing Phase" at bounding box center [244, 449] width 165 height 7
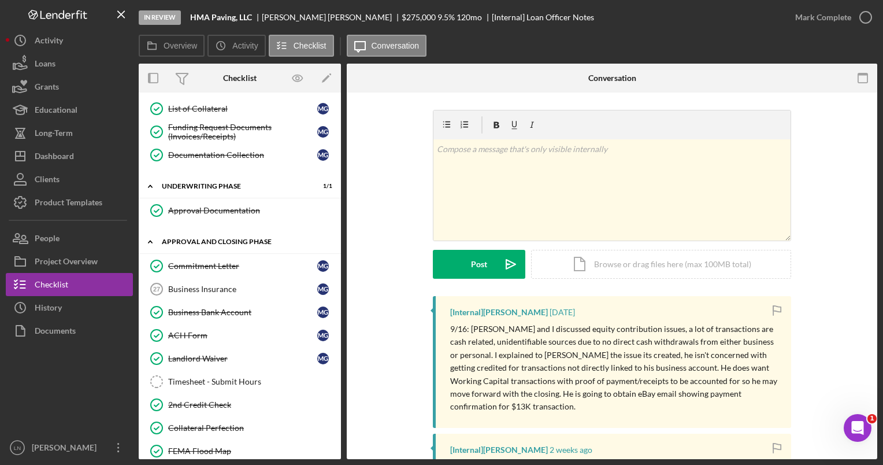
scroll to position [730, 0]
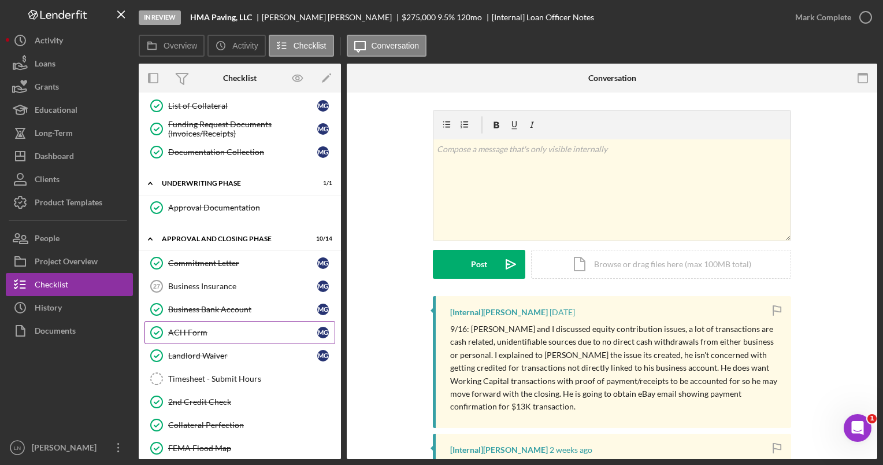
click at [216, 328] on div "ACH Form" at bounding box center [242, 332] width 149 height 9
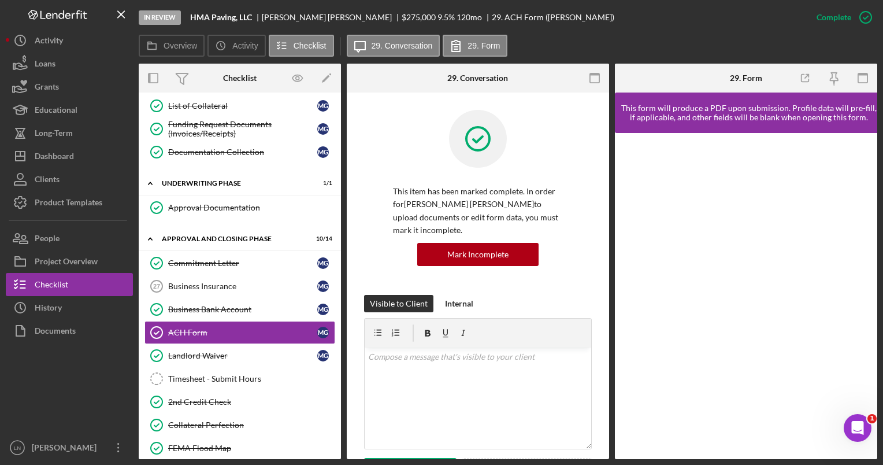
scroll to position [214, 0]
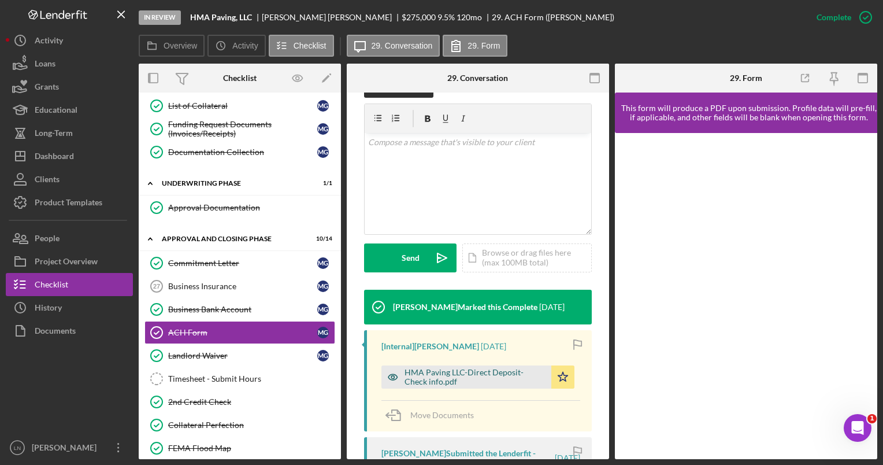
click at [472, 374] on div "HMA Paving LLC-Direct Deposit-Check info.pdf" at bounding box center [475, 377] width 141 height 18
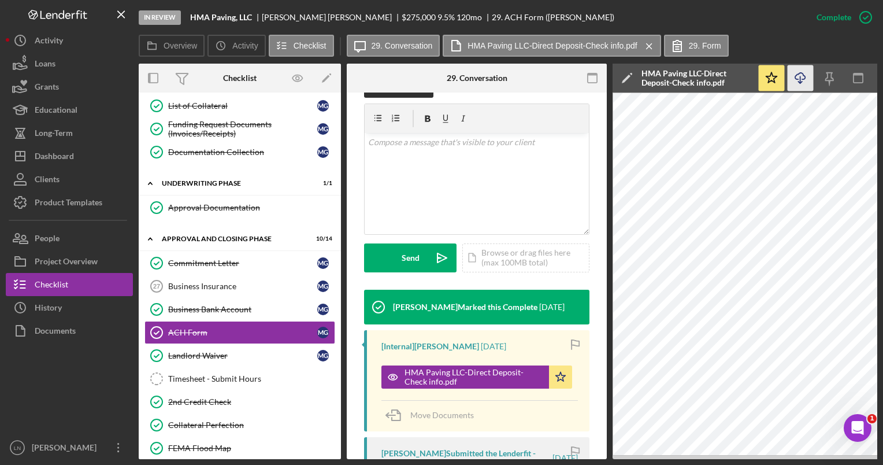
click at [801, 79] on icon "Icon/Download" at bounding box center [801, 78] width 26 height 26
